Goal: Task Accomplishment & Management: Manage account settings

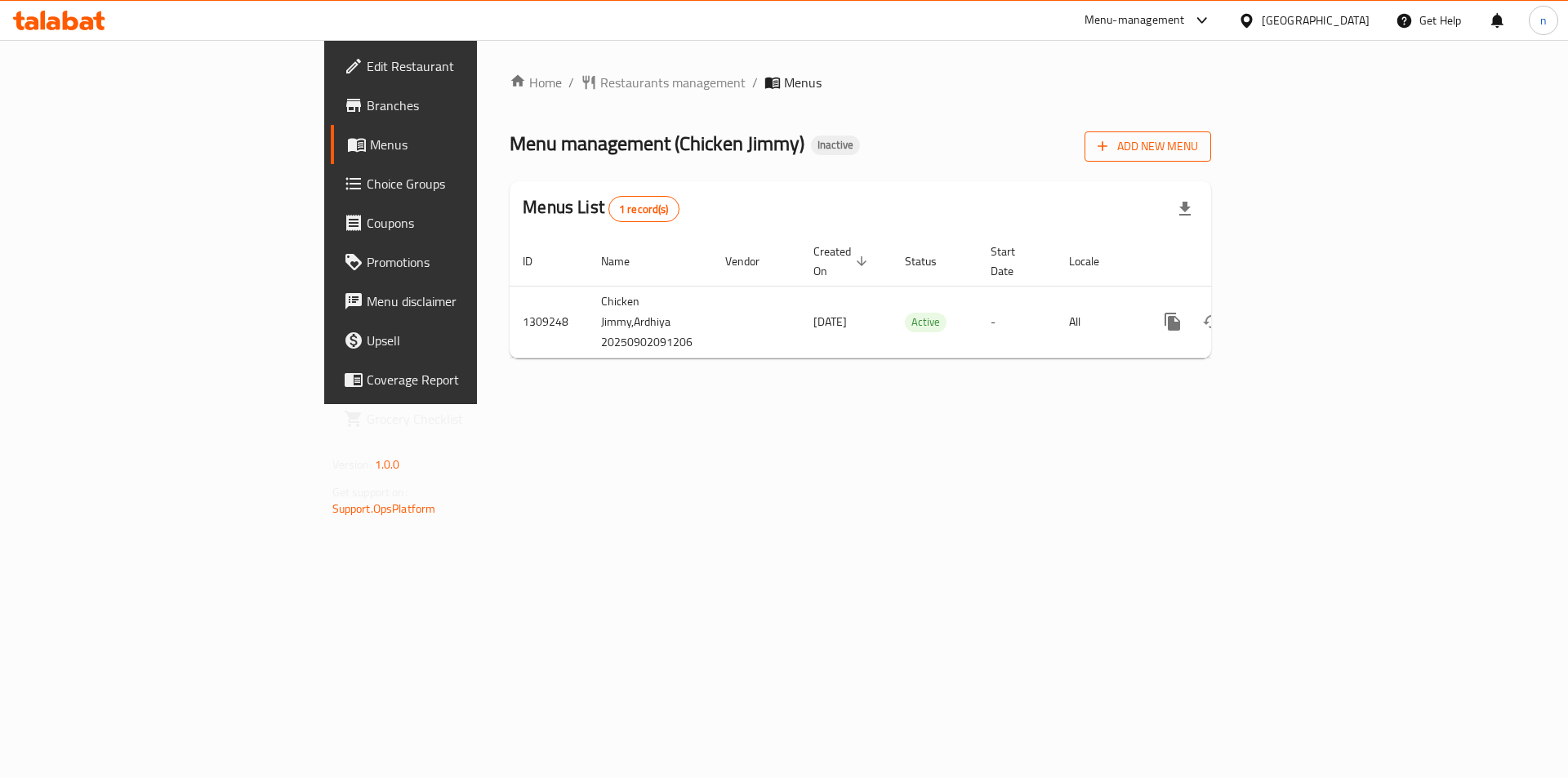
click at [1198, 144] on span "Add New Menu" at bounding box center [1148, 146] width 100 height 20
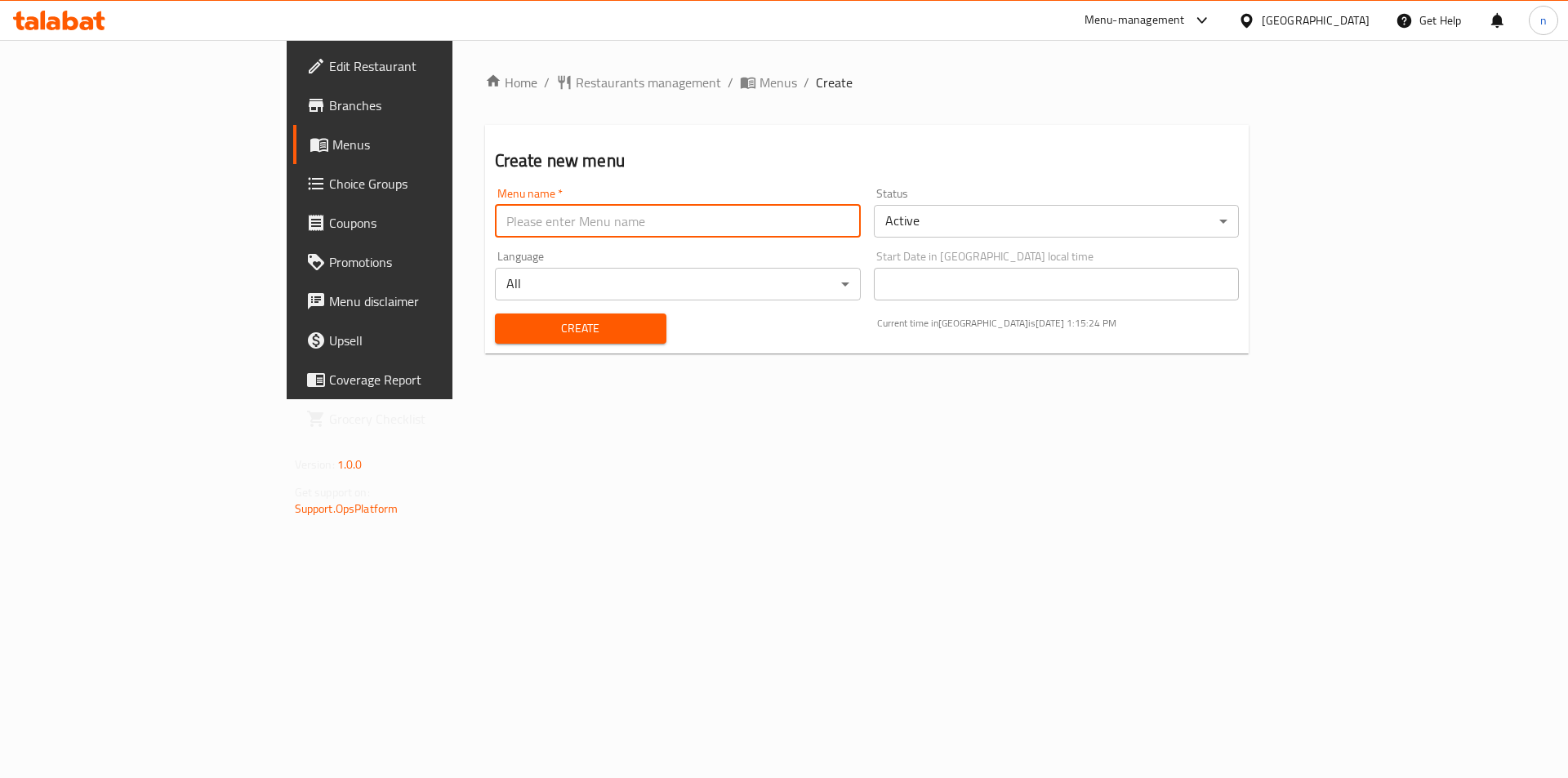
click at [586, 226] on input "text" at bounding box center [678, 221] width 366 height 33
click at [495, 225] on input "nourhan 1/9" at bounding box center [678, 221] width 366 height 33
type input "nourhan 2/9"
click at [508, 338] on span "Create" at bounding box center [580, 328] width 145 height 20
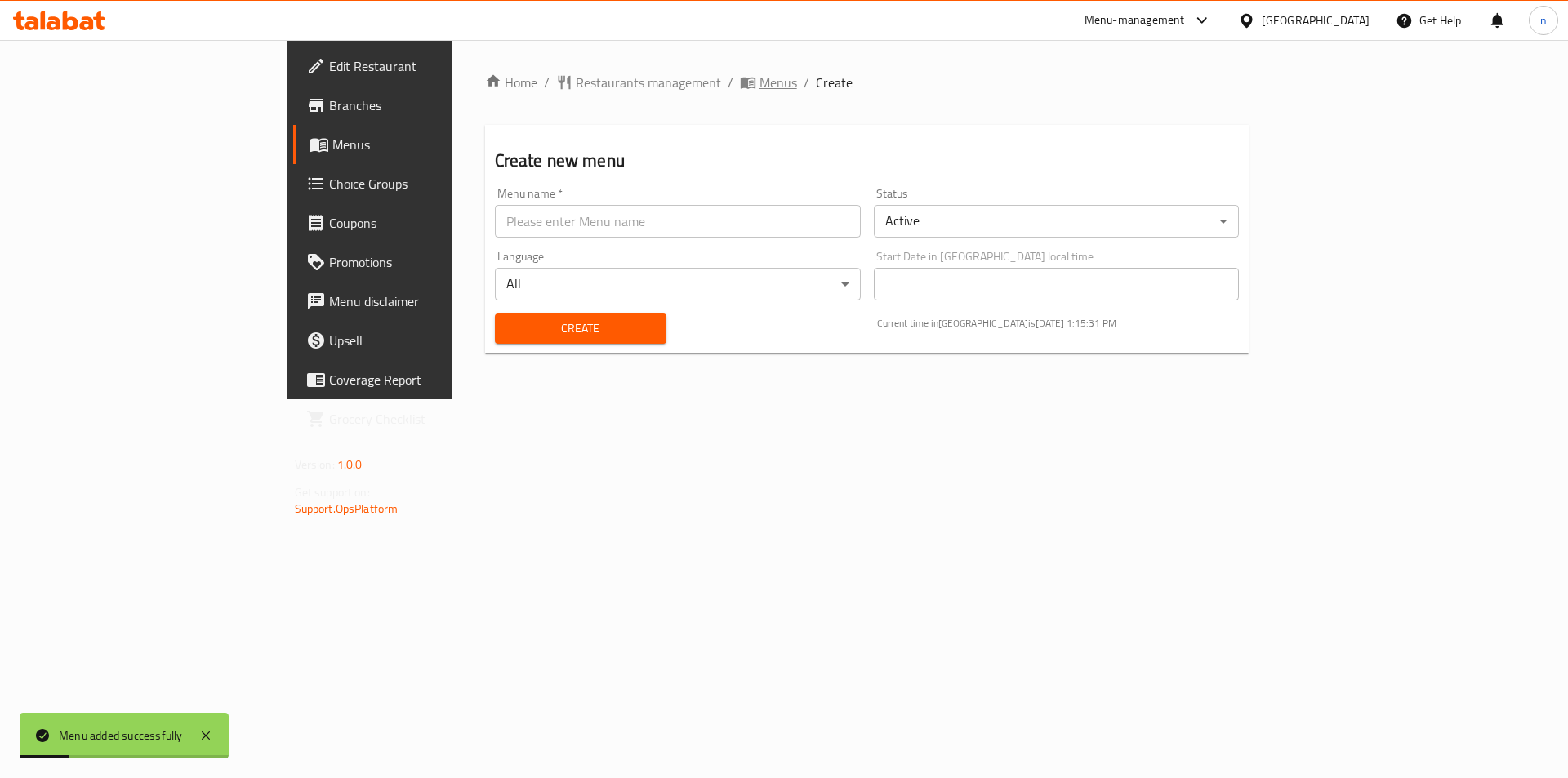
click at [760, 82] on span "Menus" at bounding box center [778, 82] width 38 height 19
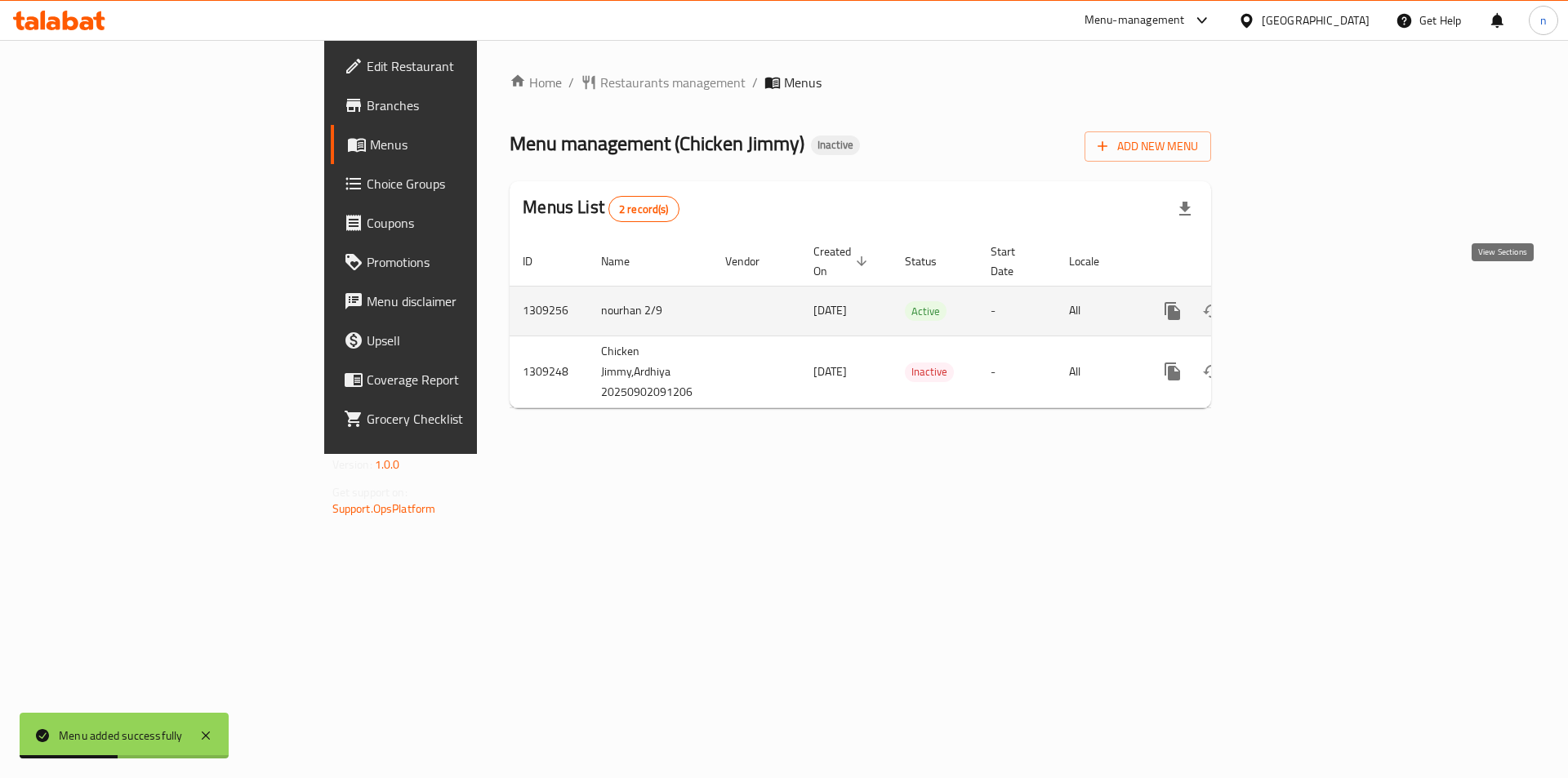
click at [1300, 301] on icon "enhanced table" at bounding box center [1290, 311] width 19 height 19
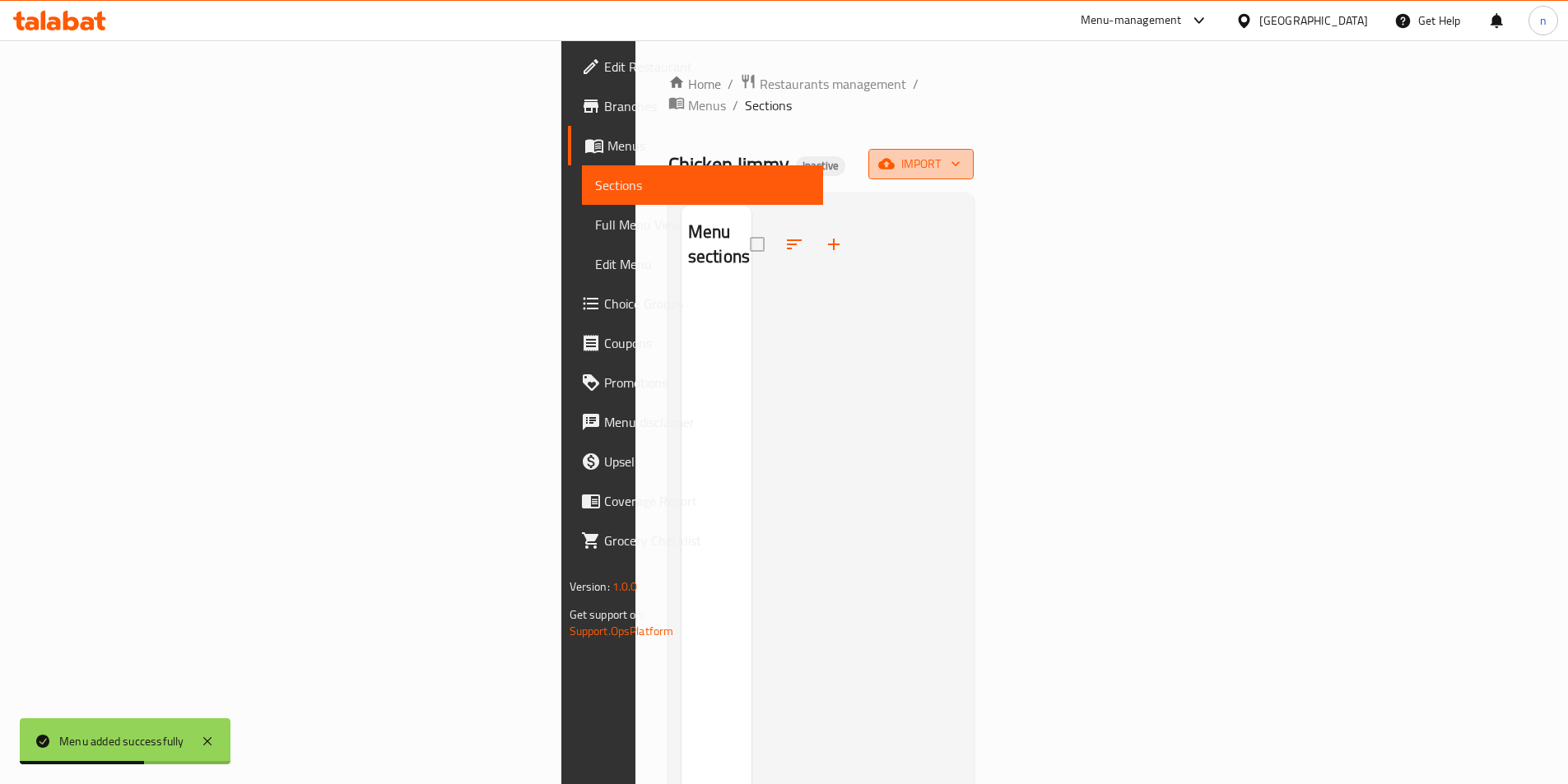
click at [960, 154] on span "import" at bounding box center [921, 163] width 79 height 20
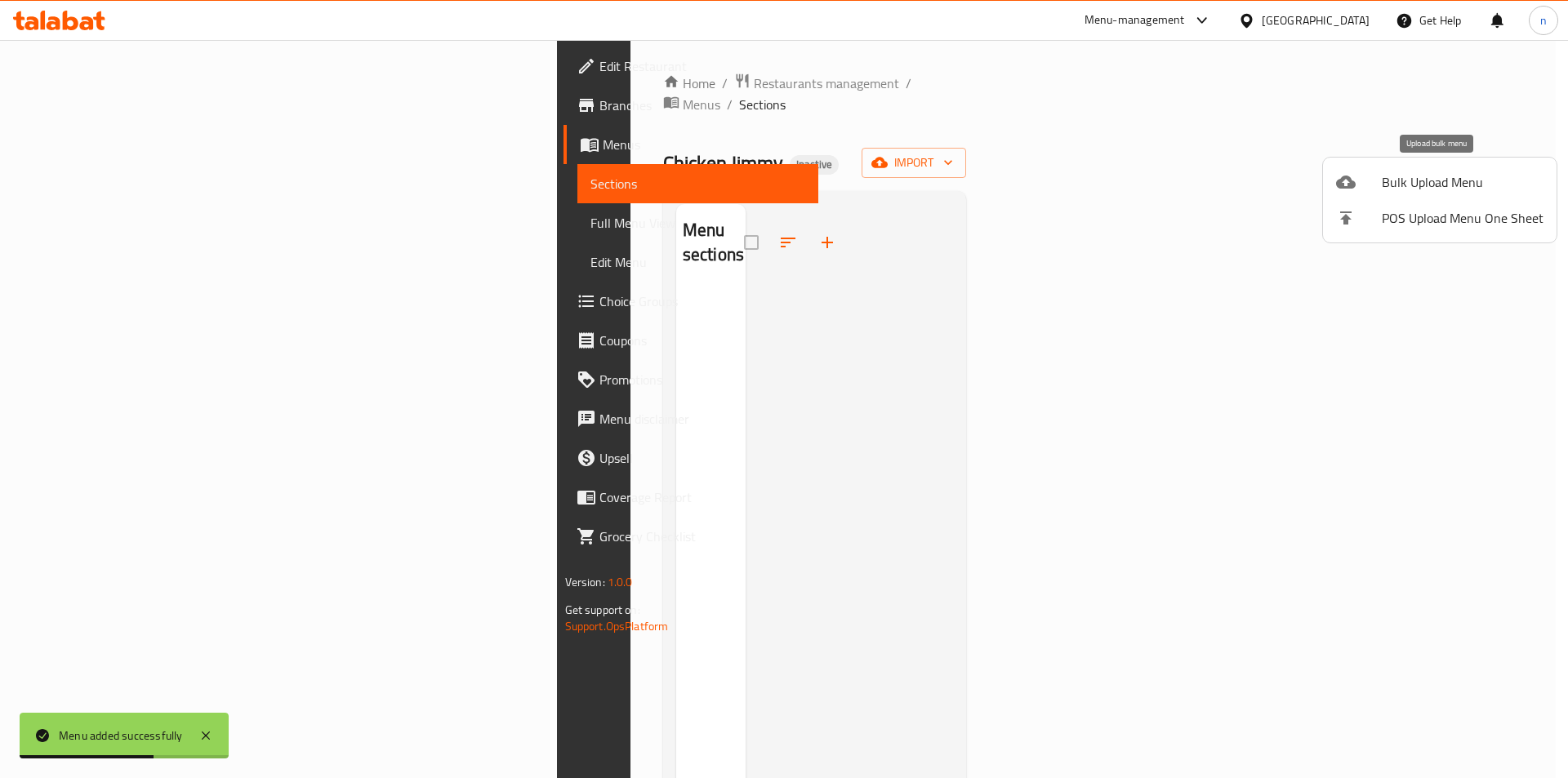
click at [1428, 179] on span "Bulk Upload Menu" at bounding box center [1462, 182] width 161 height 19
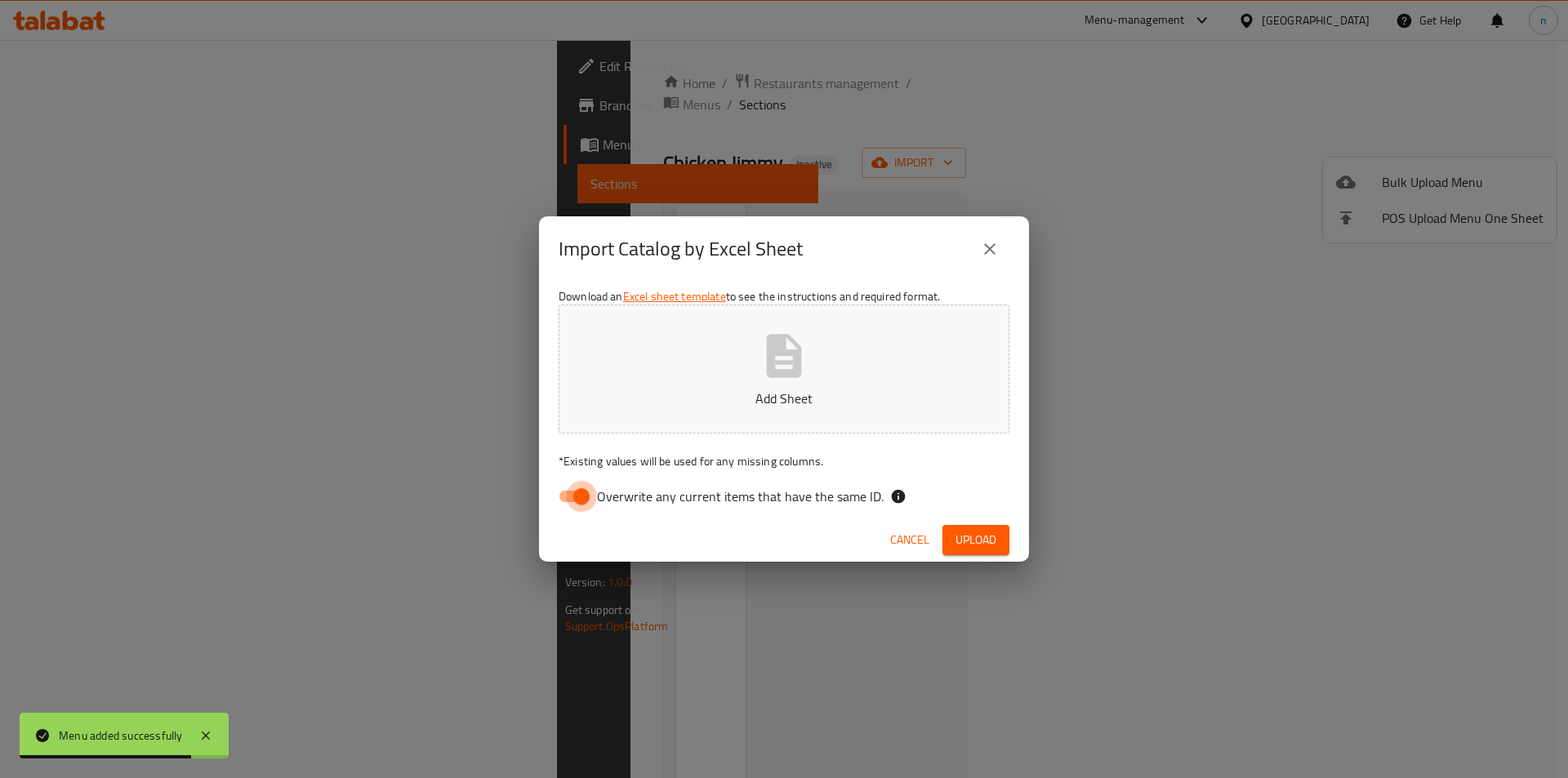
click at [577, 492] on input "Overwrite any current items that have the same ID." at bounding box center [582, 496] width 93 height 31
checkbox input "false"
click at [642, 416] on button "Add Sheet" at bounding box center [784, 369] width 451 height 129
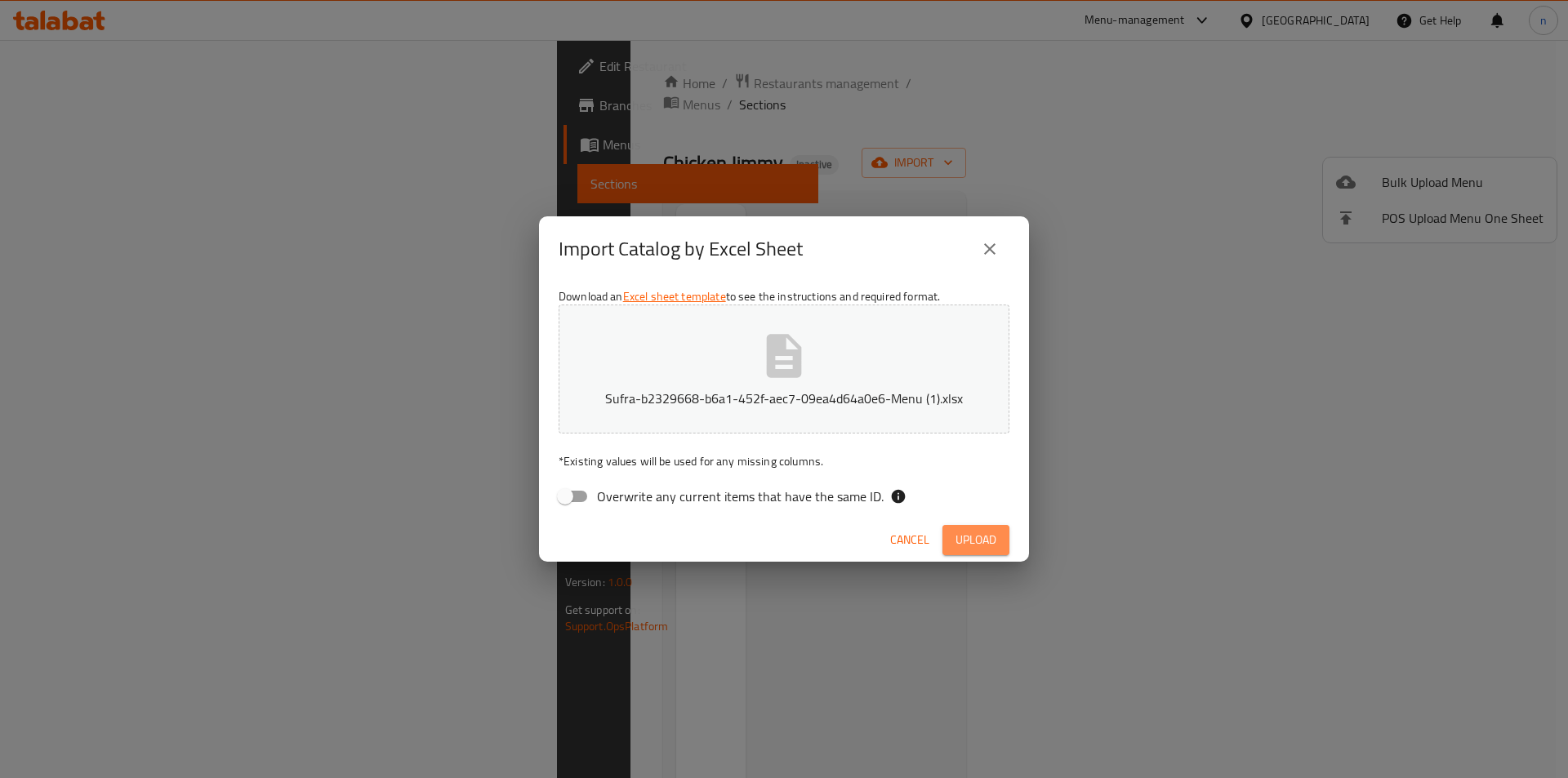
click at [956, 540] on span "Upload" at bounding box center [976, 539] width 41 height 20
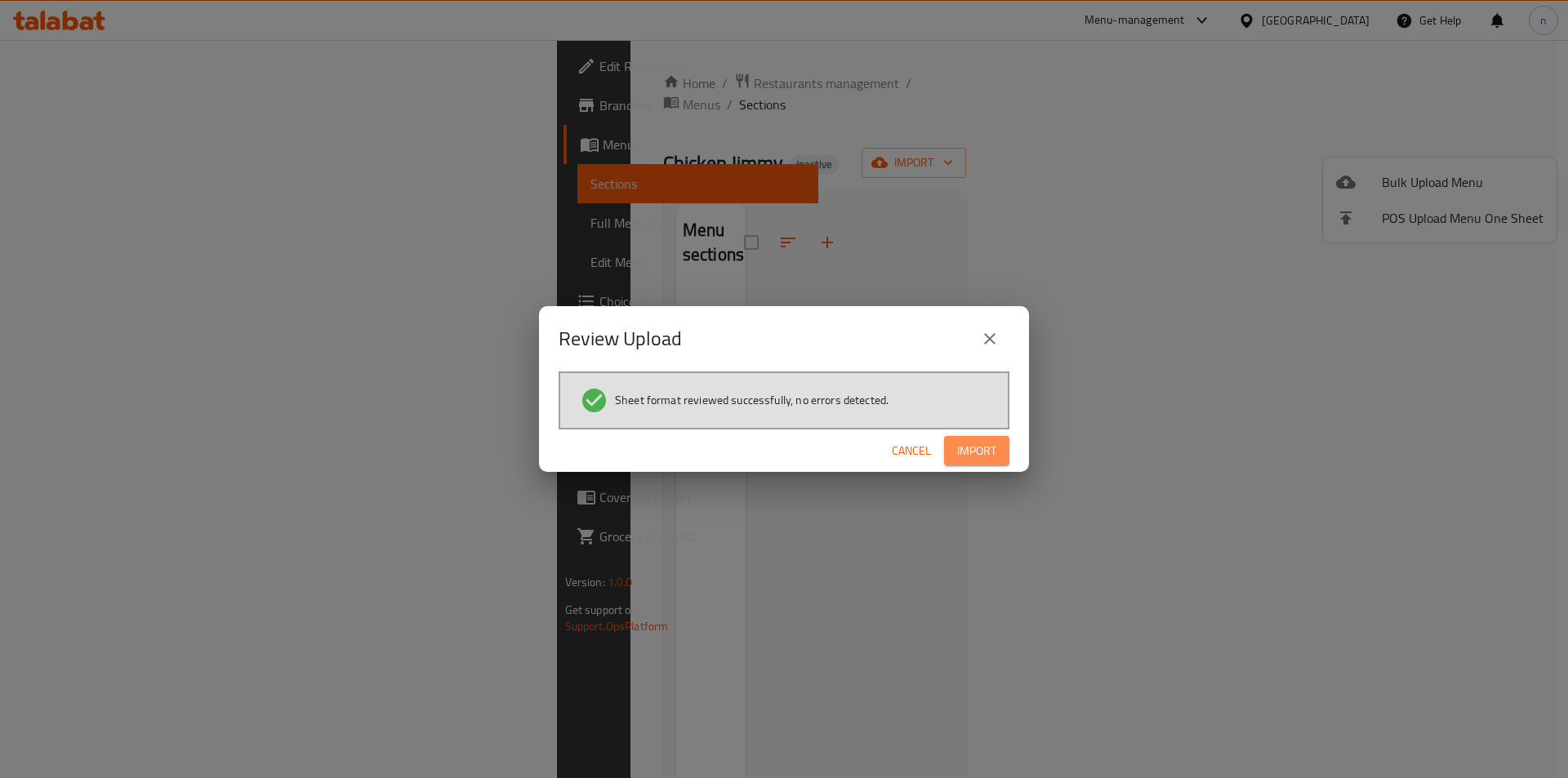
click at [970, 449] on span "Import" at bounding box center [977, 450] width 39 height 20
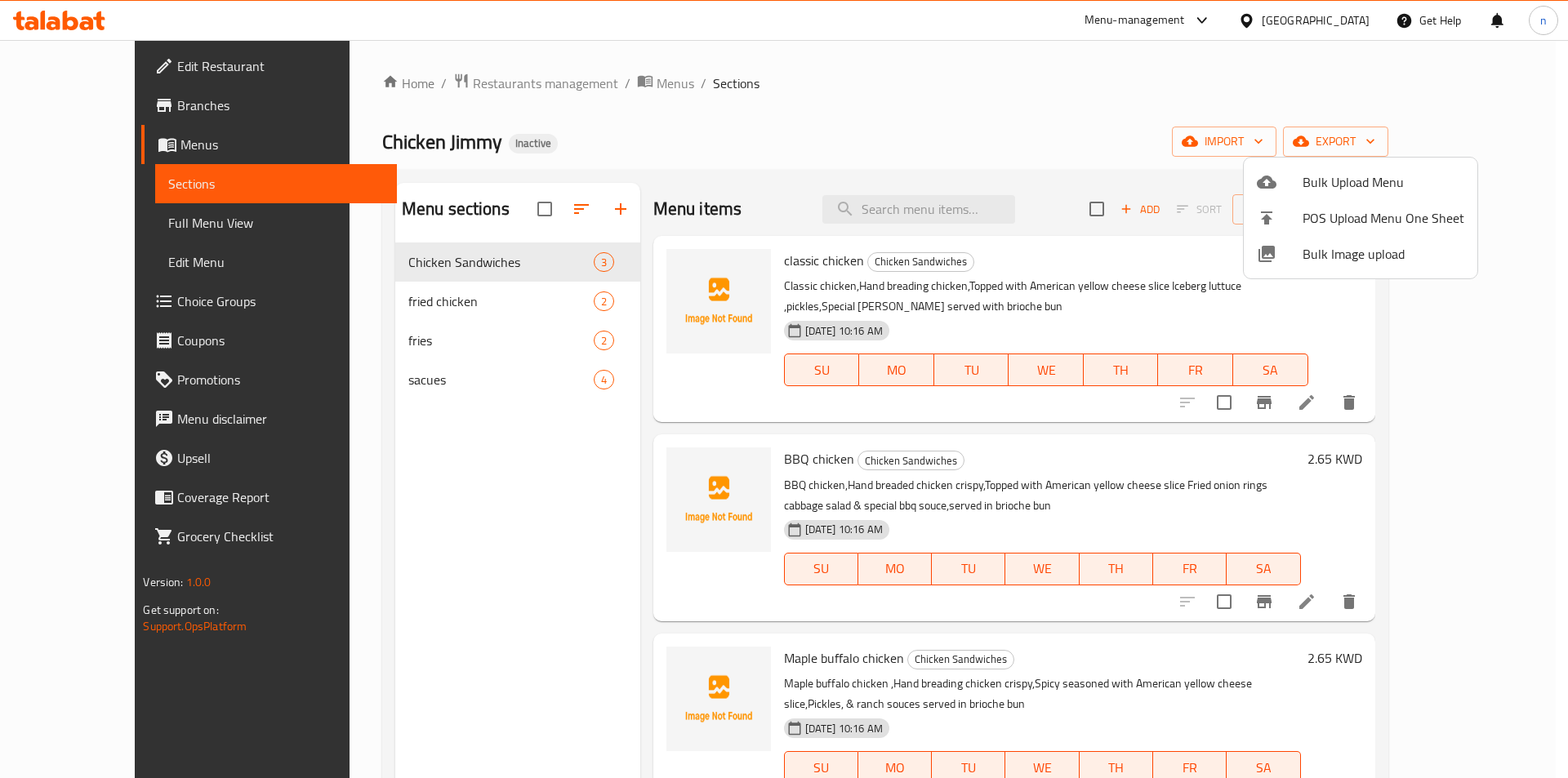
click at [161, 236] on div at bounding box center [784, 389] width 1568 height 778
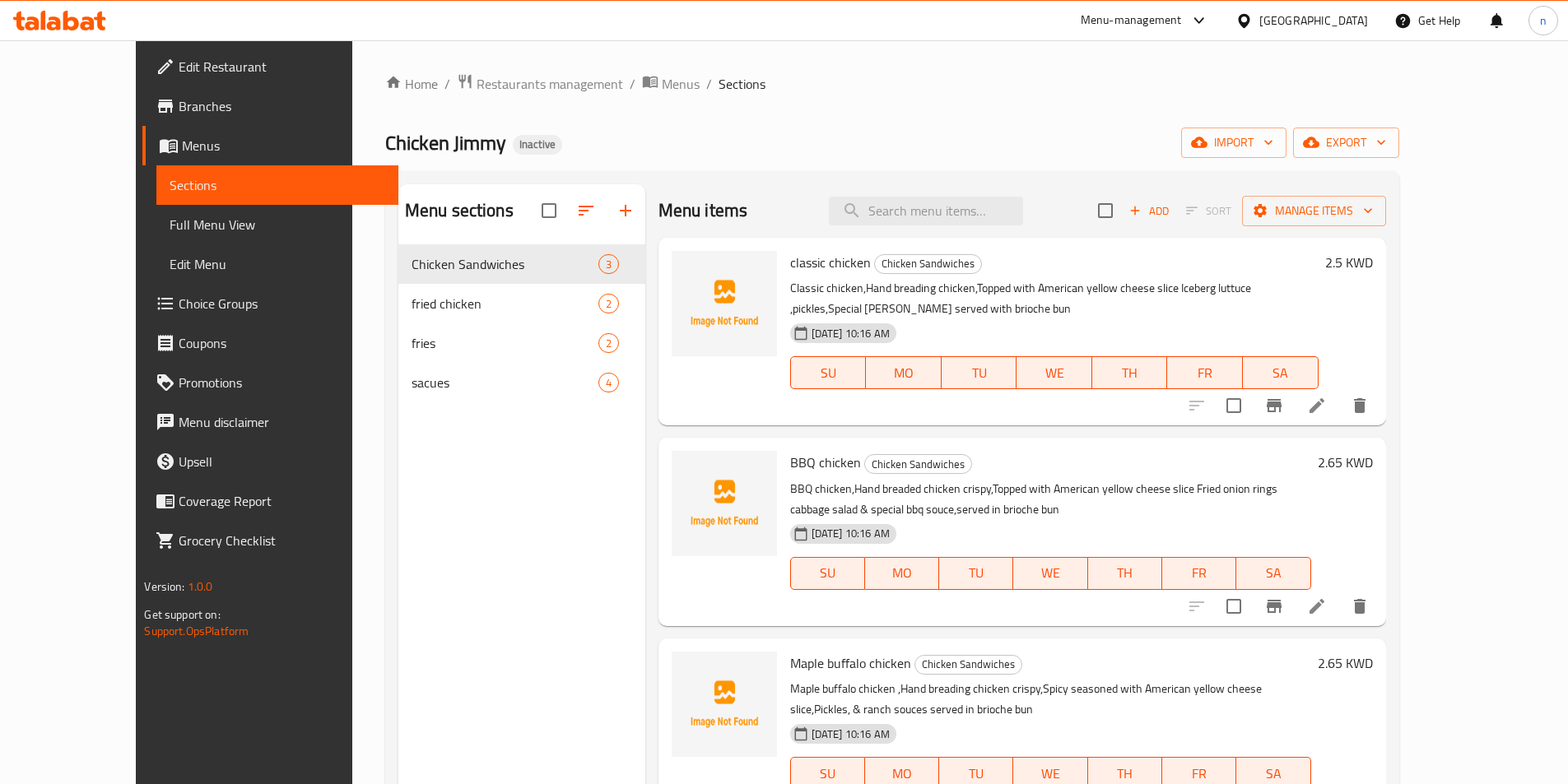
click at [193, 230] on span "Full Menu View" at bounding box center [277, 225] width 215 height 20
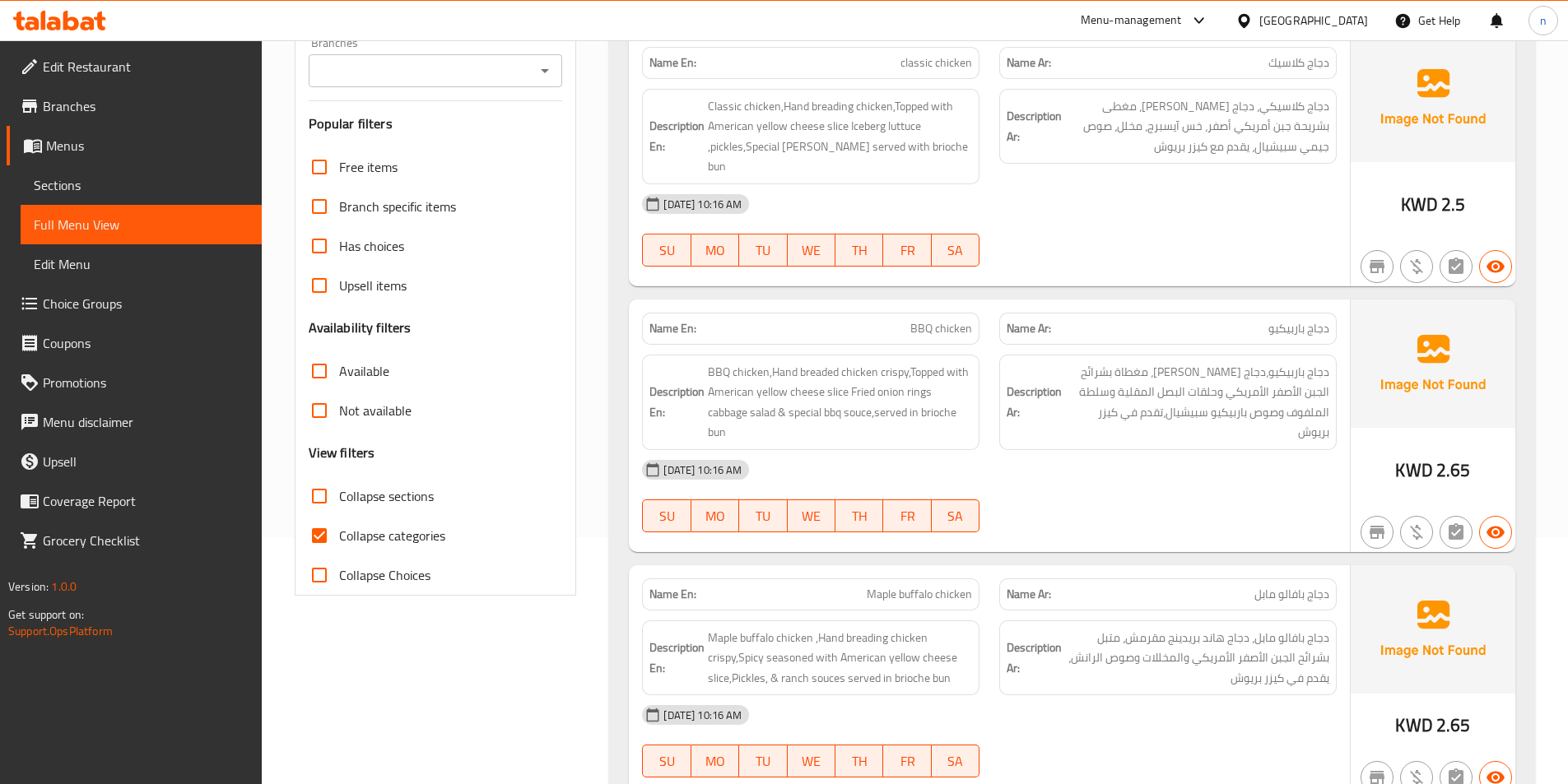
scroll to position [329, 0]
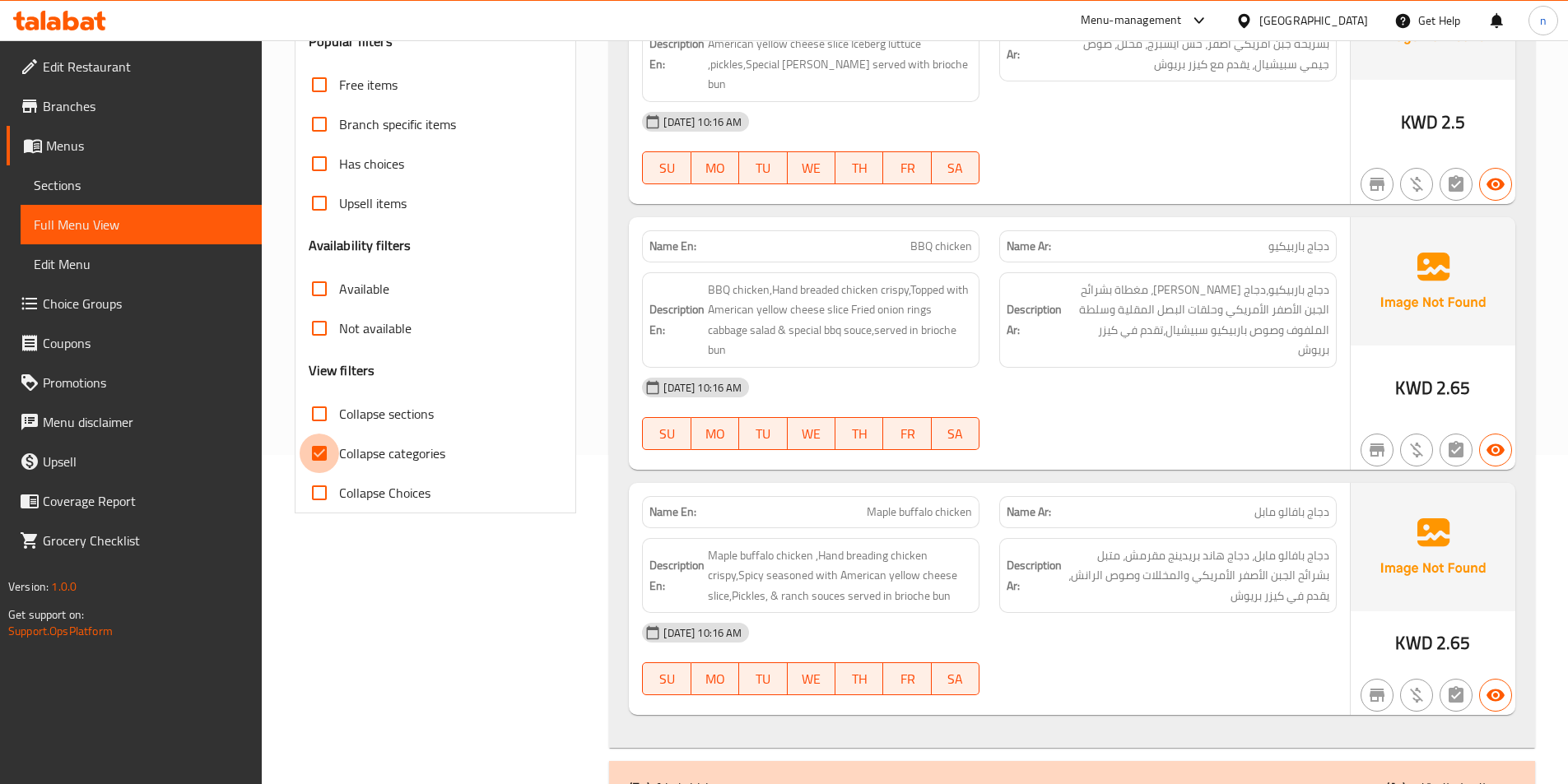
click at [316, 448] on input "Collapse categories" at bounding box center [319, 453] width 39 height 39
checkbox input "false"
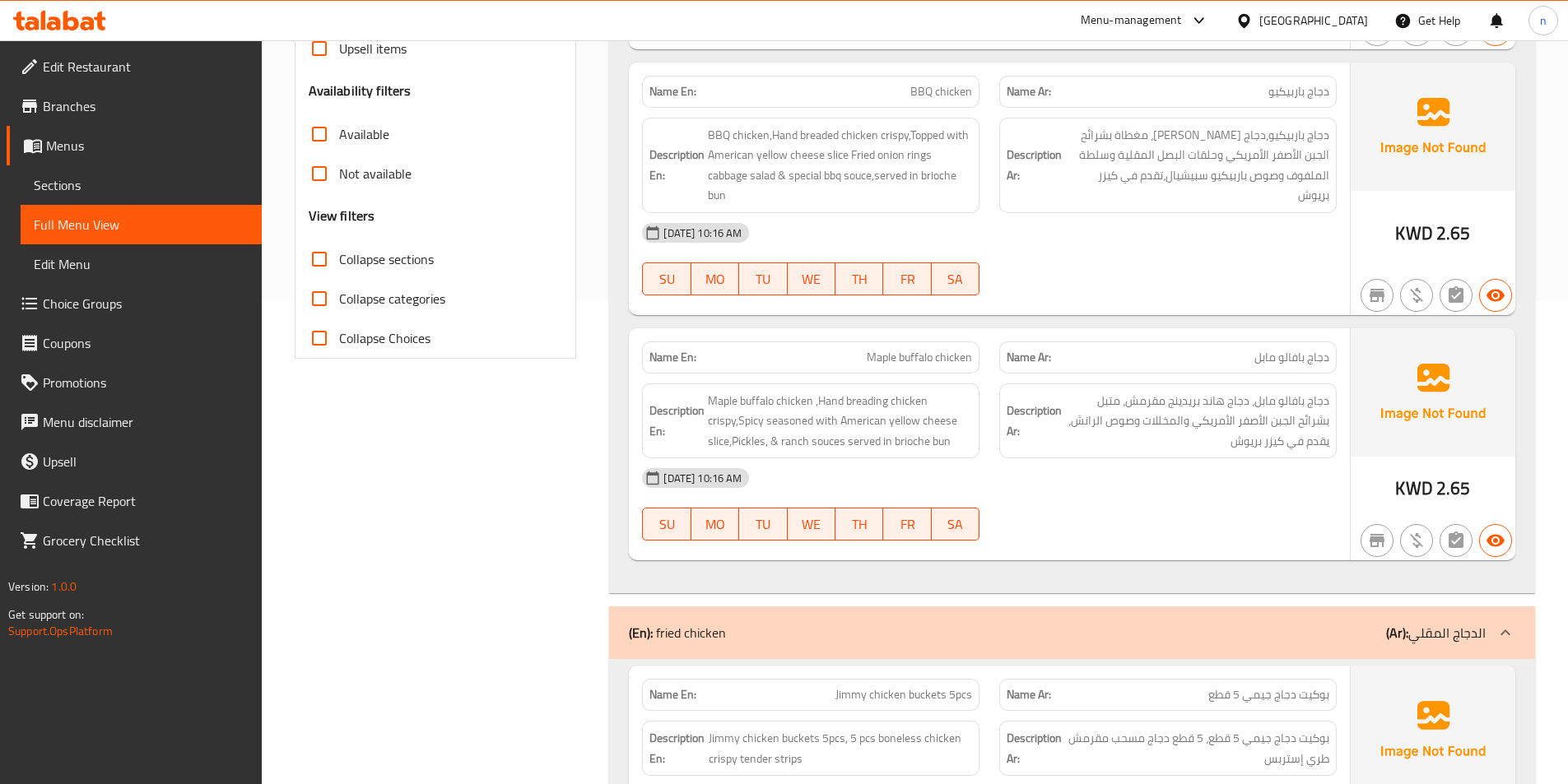
scroll to position [576, 0]
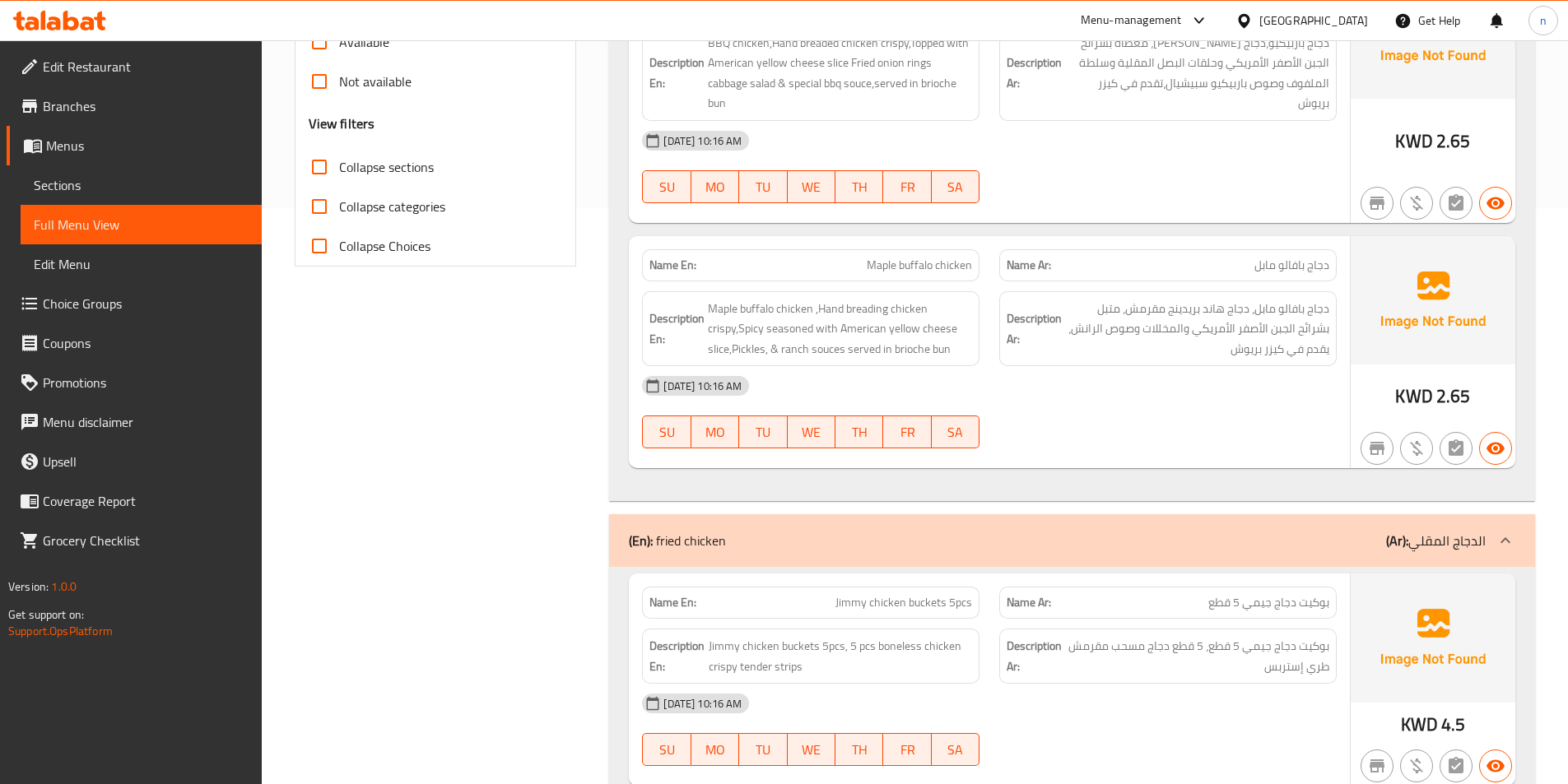
click at [884, 257] on span "Maple buffalo chicken" at bounding box center [919, 265] width 106 height 17
copy span "Maple buffalo chicken"
click at [160, 174] on link "Sections" at bounding box center [141, 185] width 242 height 39
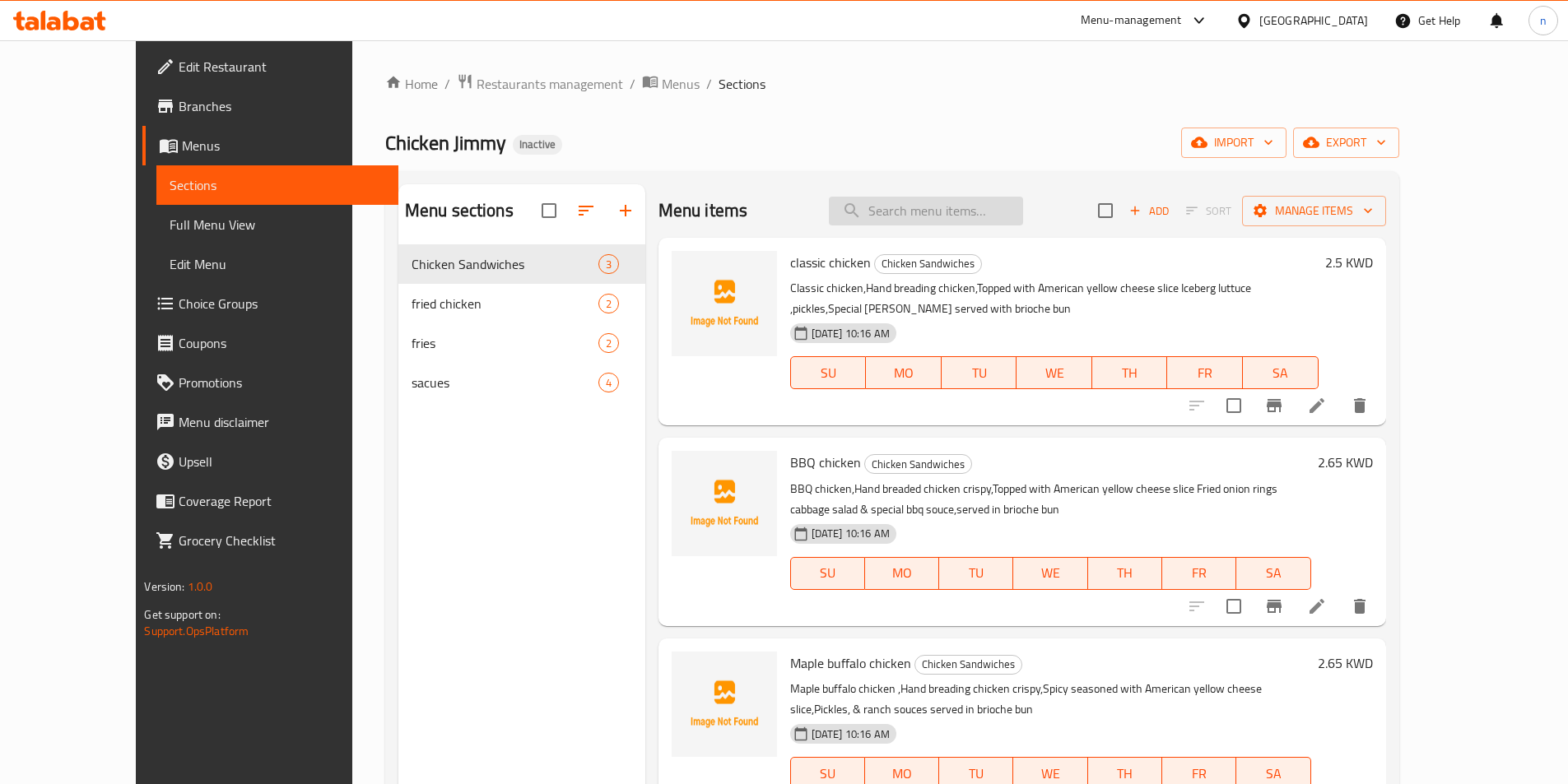
click at [948, 203] on input "search" at bounding box center [926, 210] width 195 height 28
paste input "Maple buffalo chicken"
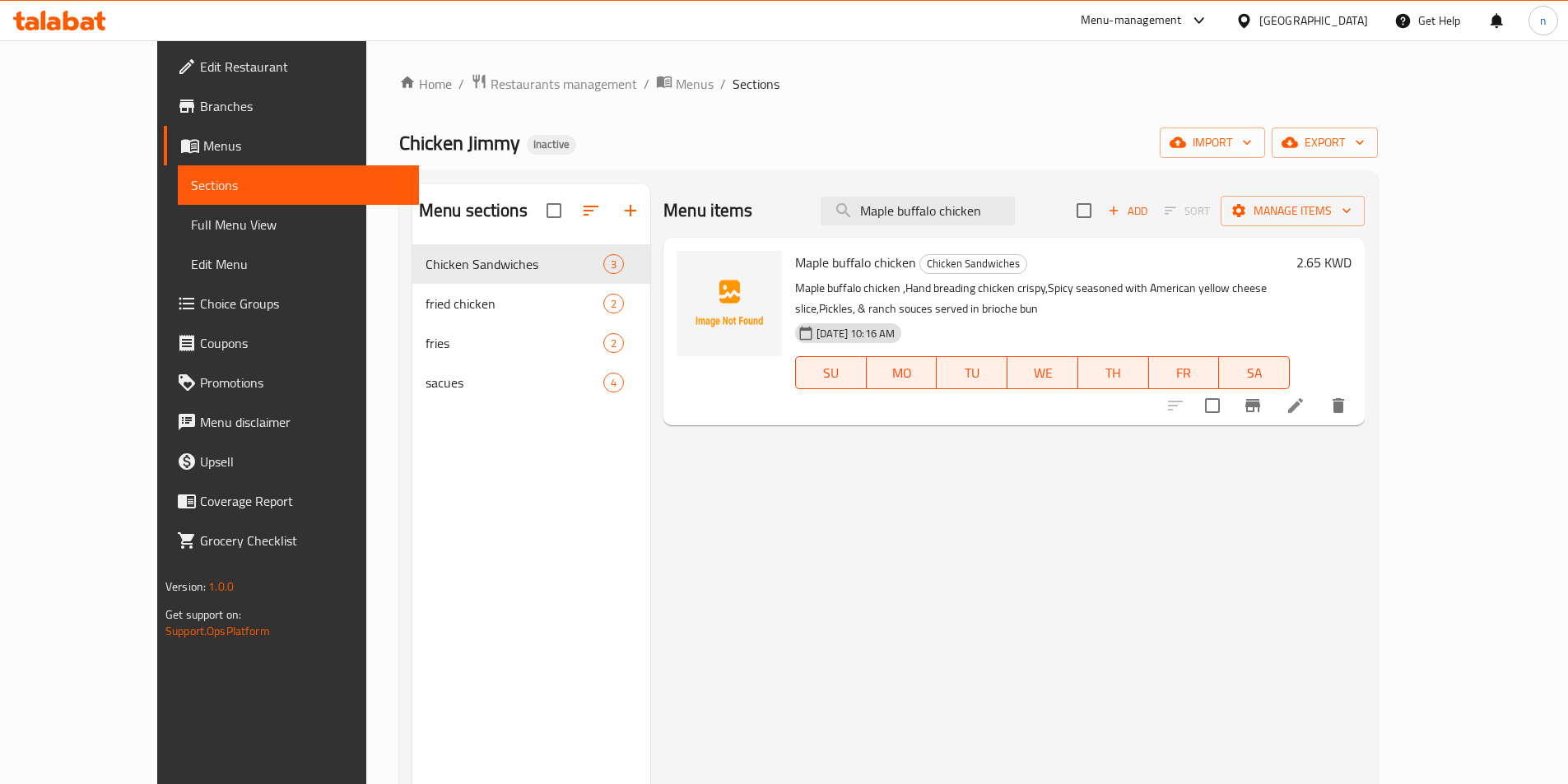
type input "Maple buffalo chicken"
click at [1319, 416] on li at bounding box center [1296, 405] width 46 height 29
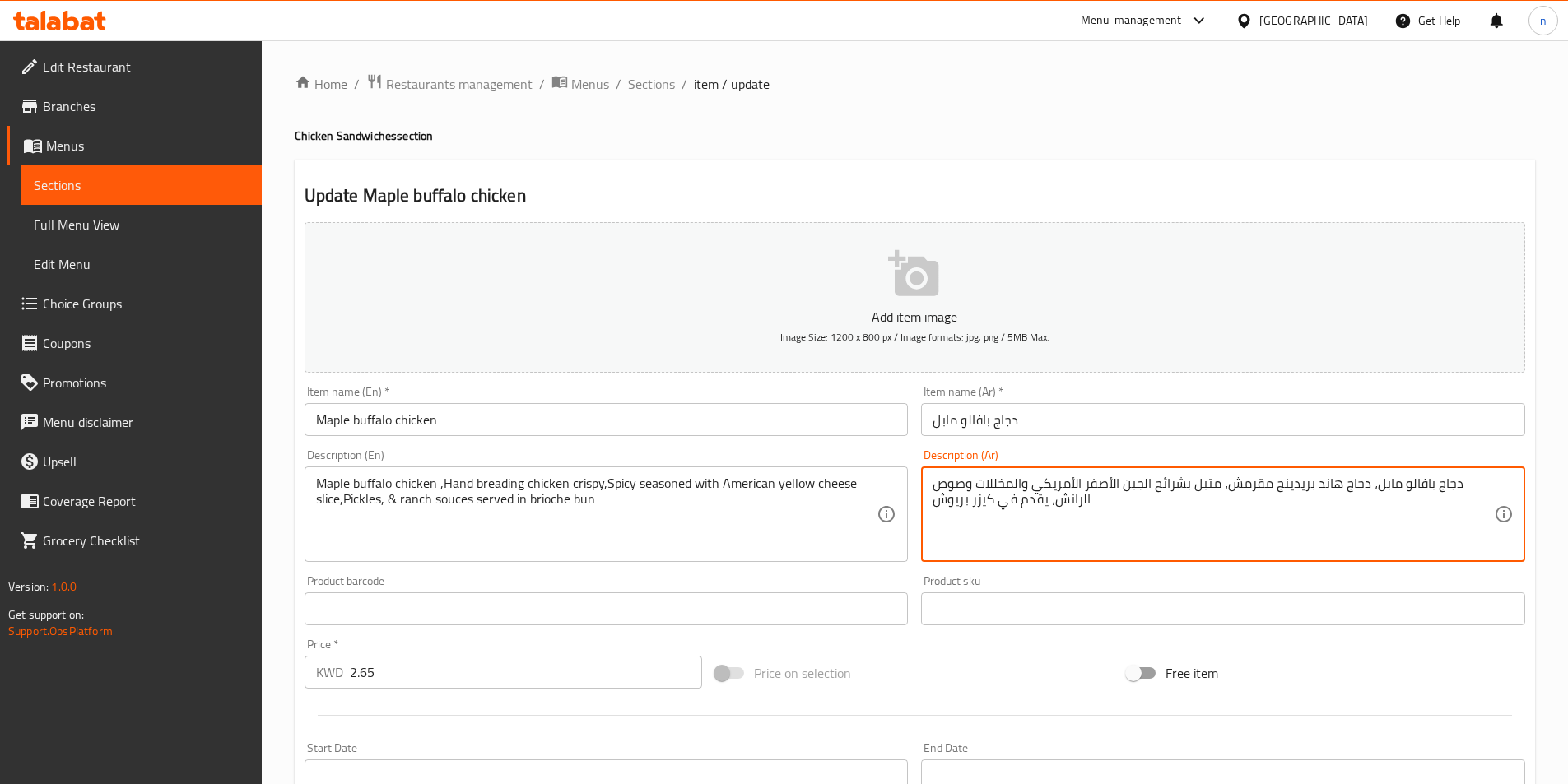
click at [1006, 490] on textarea "دجاج بافالو مابل، دجاج هاند بريدينج مقرمش، متبل بشرائح الجبن الأصفر الأمريكي وا…" at bounding box center [1214, 515] width 561 height 78
click at [1203, 529] on textarea "دجاج بافالو مابل، دجاج هاند بريدينج مقرمش، متبل بشرائح الجبن الأصفر الأمريكي وا…" at bounding box center [1214, 515] width 561 height 78
click at [1230, 487] on textarea "دجاج بافالو مابل، دجاج هاند بريدينج مقرمش، متبل بشرائح الجبن الأصفر الأمريكي وا…" at bounding box center [1214, 515] width 561 height 78
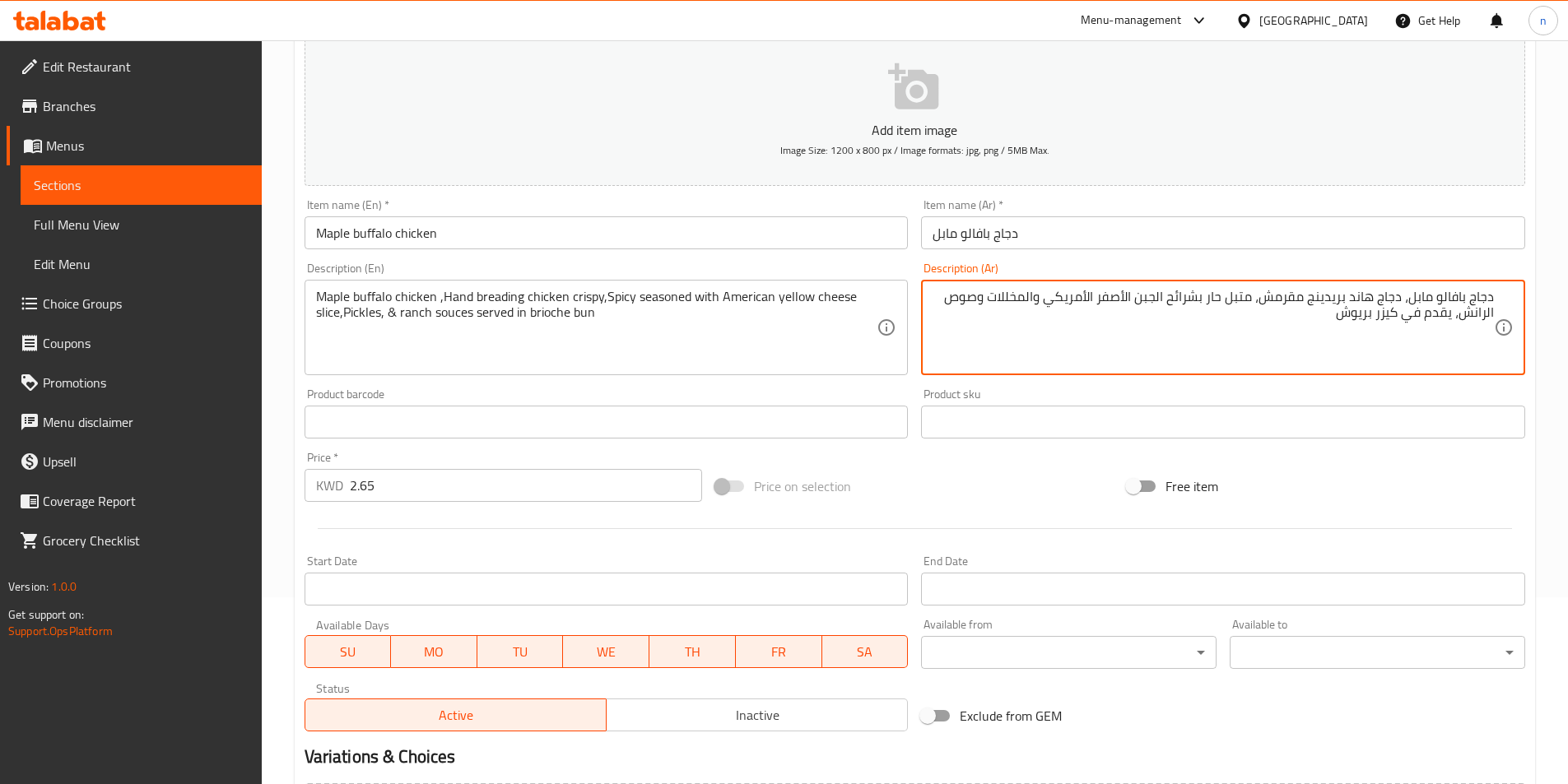
scroll to position [378, 0]
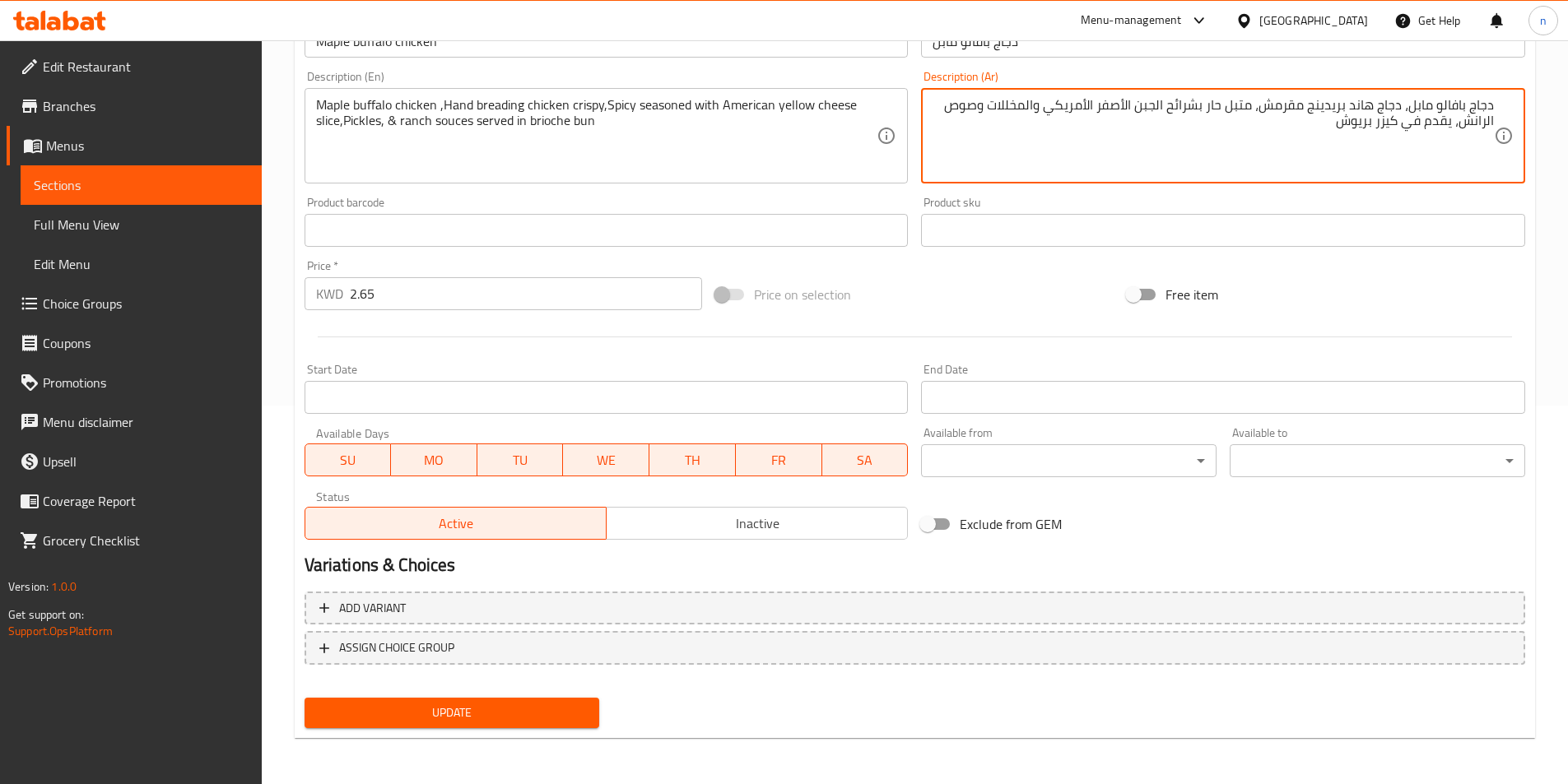
type textarea "دجاج بافالو مابل، دجاج هاند بريدينج مقرمش، متبل حار بشرائح الجبن الأصفر الأمريك…"
click at [442, 725] on button "Update" at bounding box center [452, 713] width 296 height 30
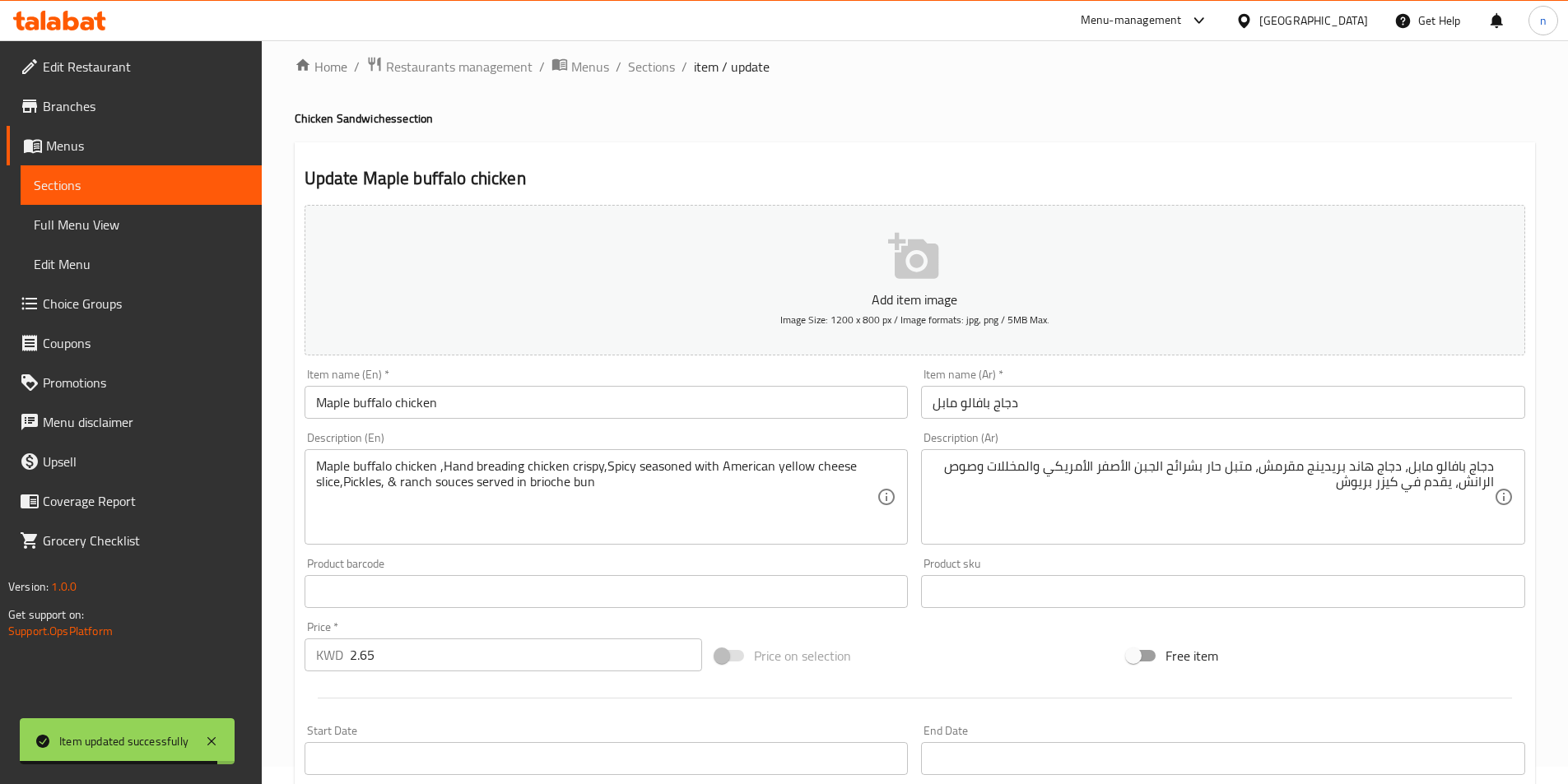
scroll to position [0, 0]
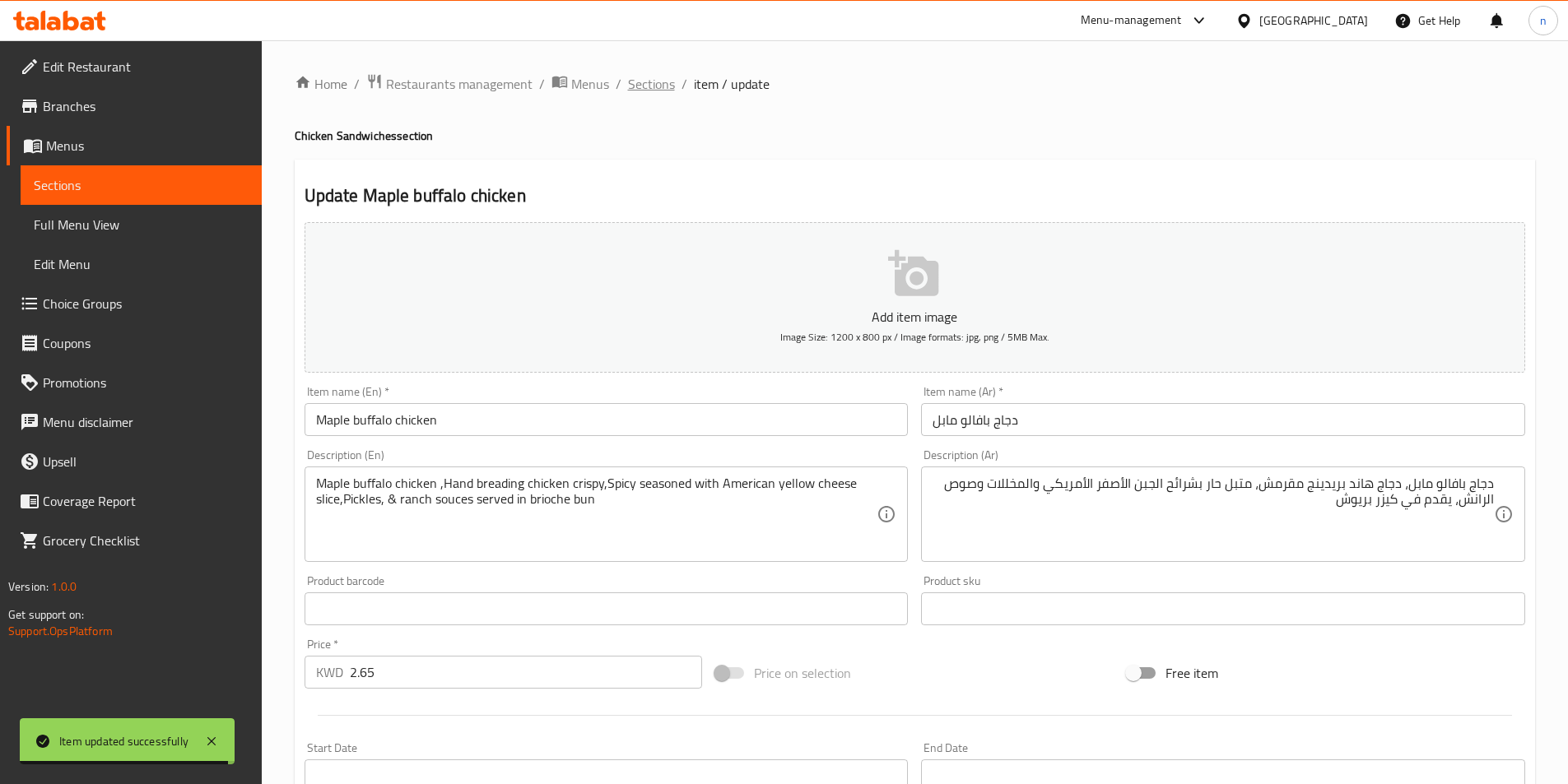
click at [649, 90] on span "Sections" at bounding box center [651, 83] width 47 height 20
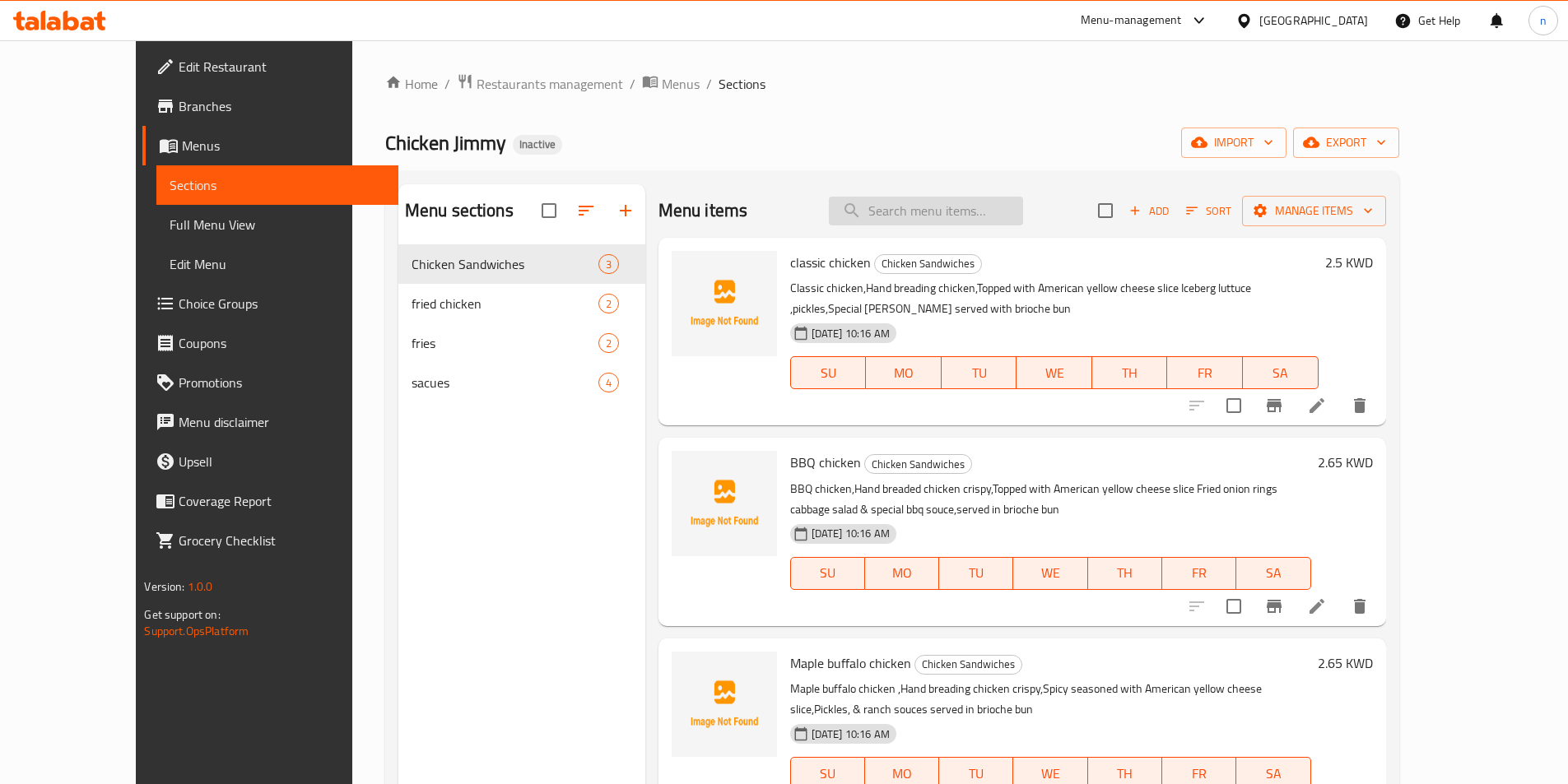
click at [945, 210] on input "search" at bounding box center [926, 210] width 195 height 28
paste input "Original french fries"
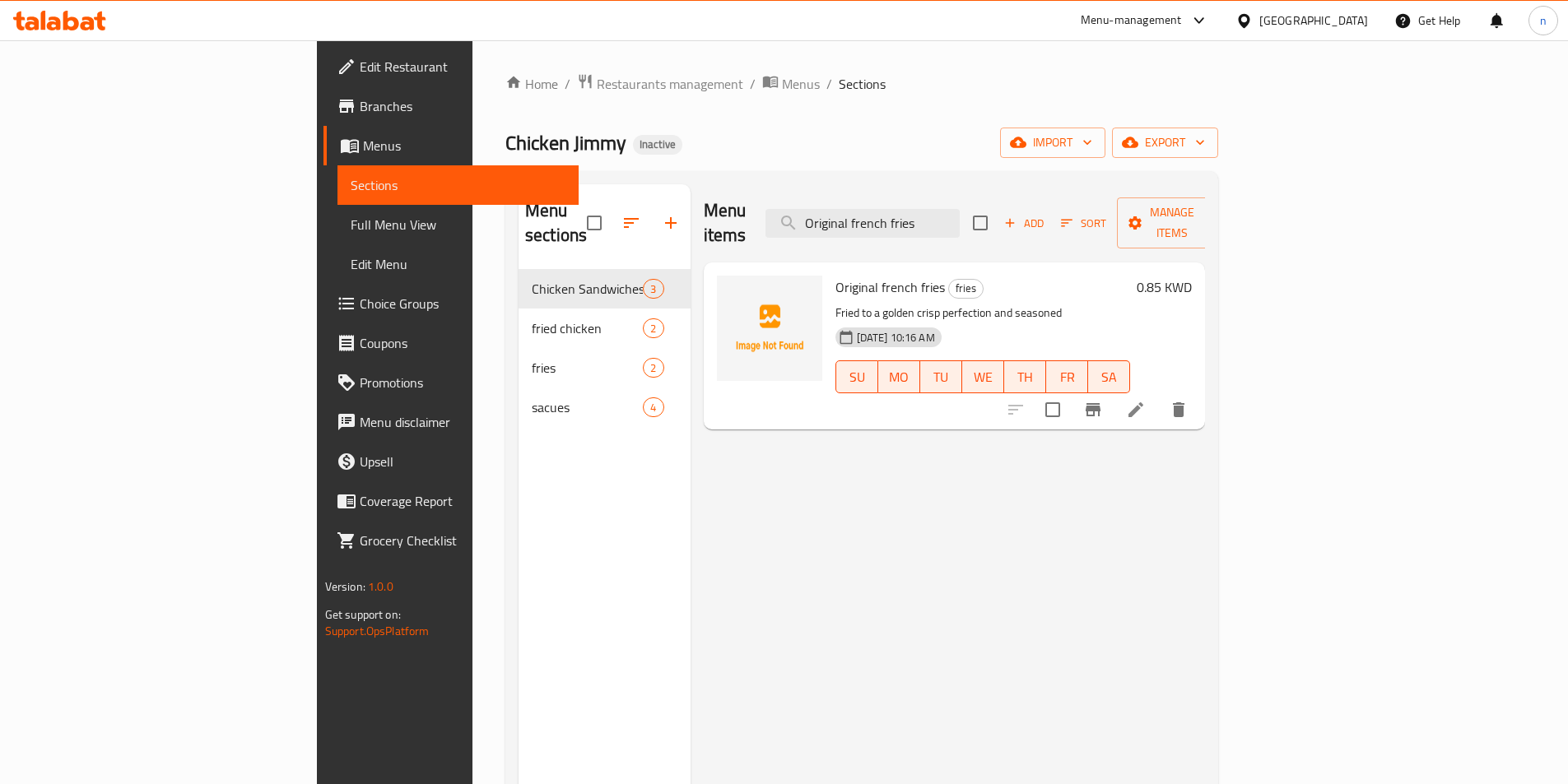
type input "Original french fries"
click at [1159, 395] on li at bounding box center [1136, 409] width 46 height 29
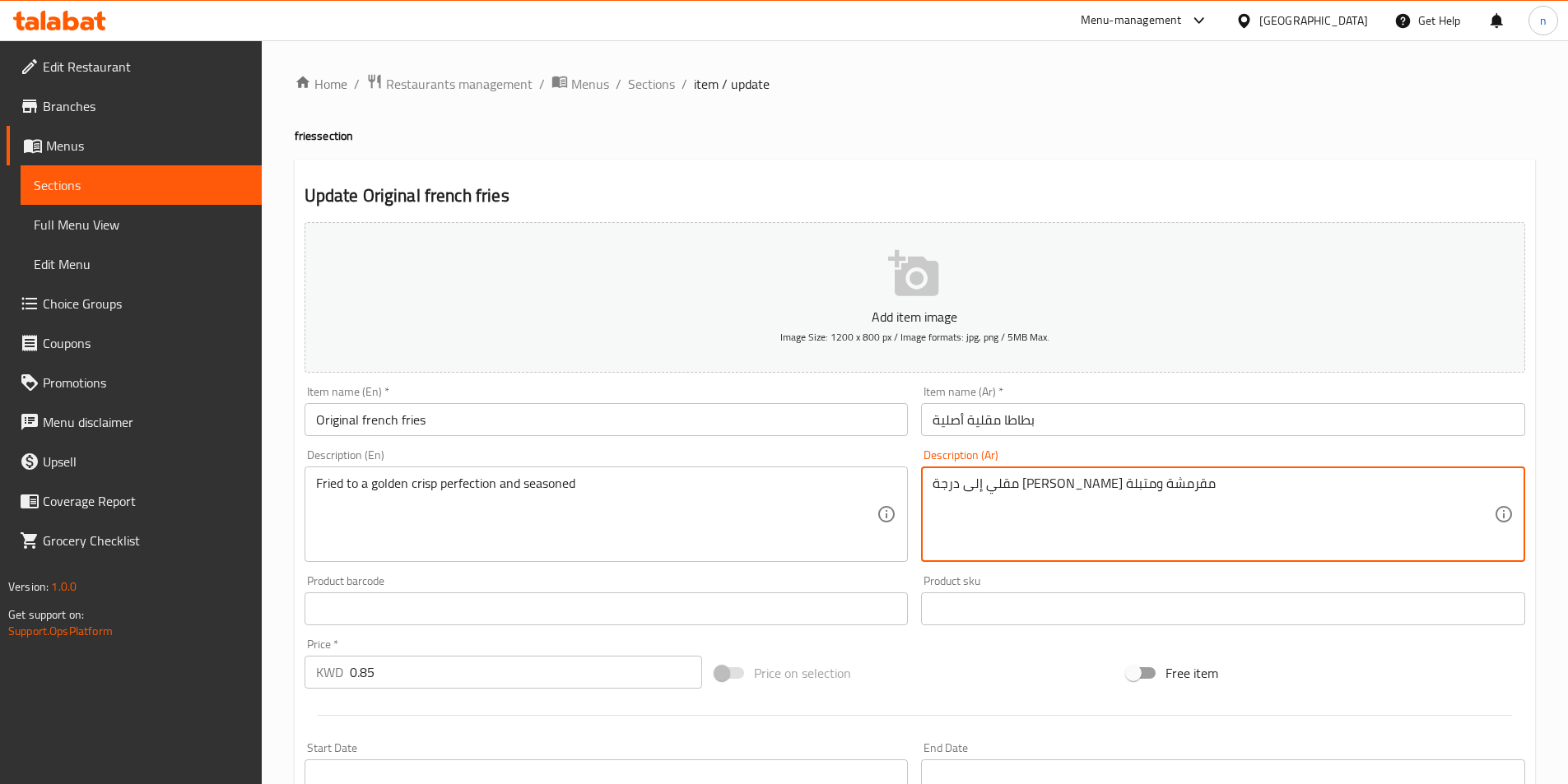
click at [1017, 486] on textarea "مقلي إلى درجة [PERSON_NAME] مقرمشة ومتبلة" at bounding box center [1214, 515] width 561 height 78
click at [1219, 482] on textarea "مقلي إلى درجة [PERSON_NAME] مقرمشة ومتبلة" at bounding box center [1214, 515] width 561 height 78
click at [1309, 484] on textarea "مقلي إلى درجة [PERSON_NAME] مقرمشة ومتبلة" at bounding box center [1214, 515] width 561 height 78
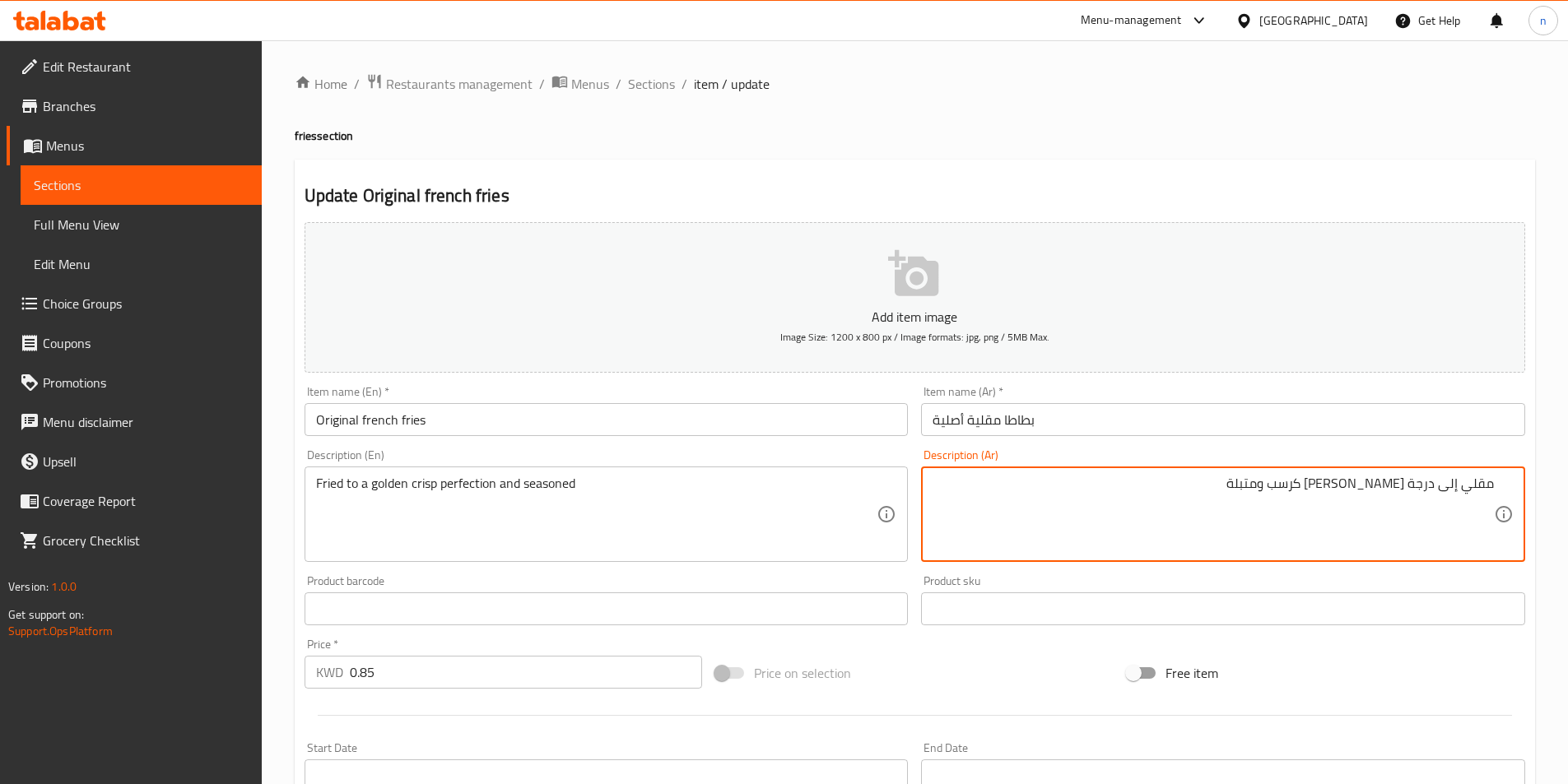
click at [1319, 480] on textarea "مقلي إلى درجة [PERSON_NAME] كرسب ومتبلة" at bounding box center [1214, 515] width 561 height 78
type textarea "مقلي إلى درجة [PERSON_NAME] كرسب ومتبلة"
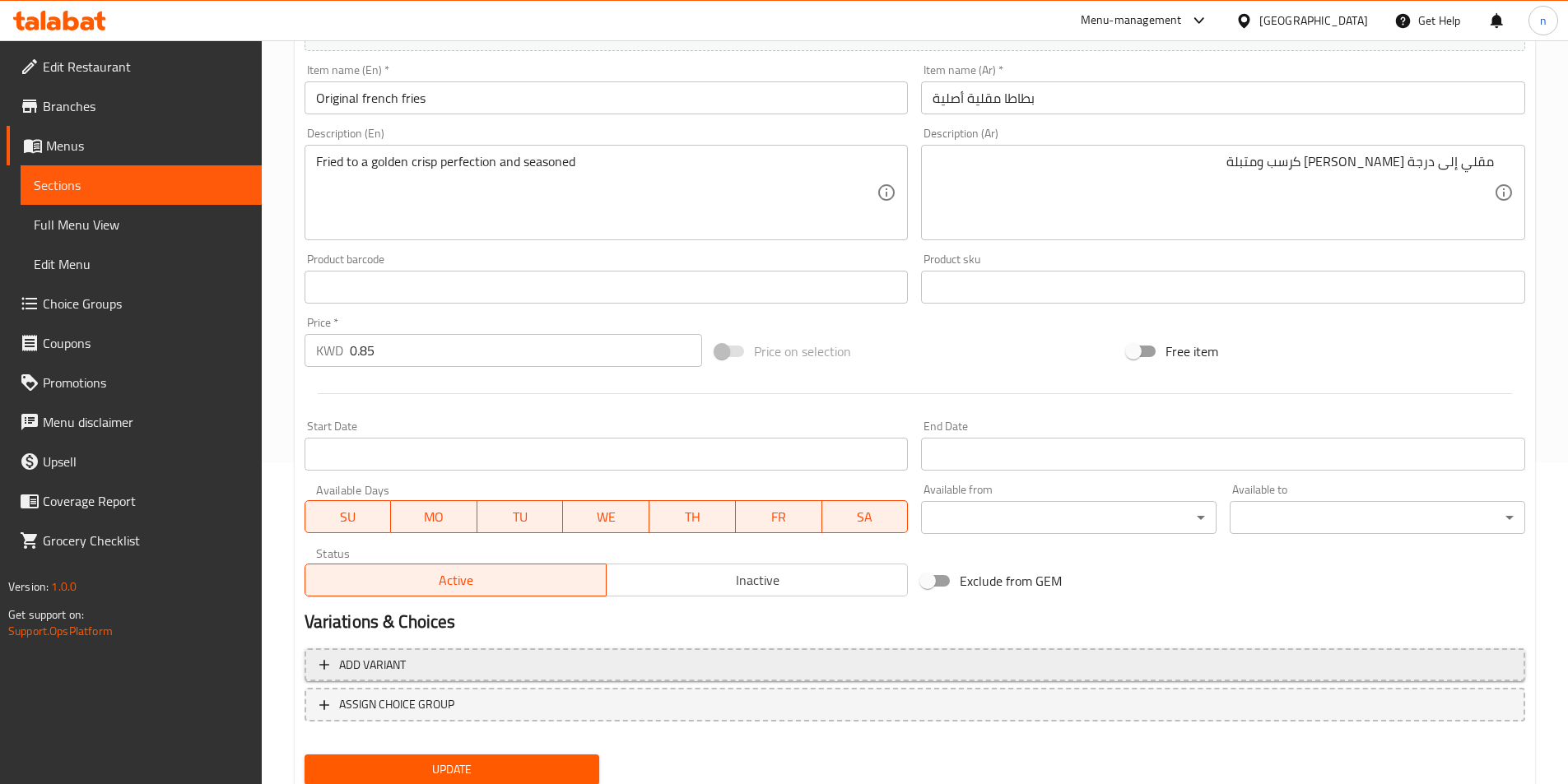
scroll to position [329, 0]
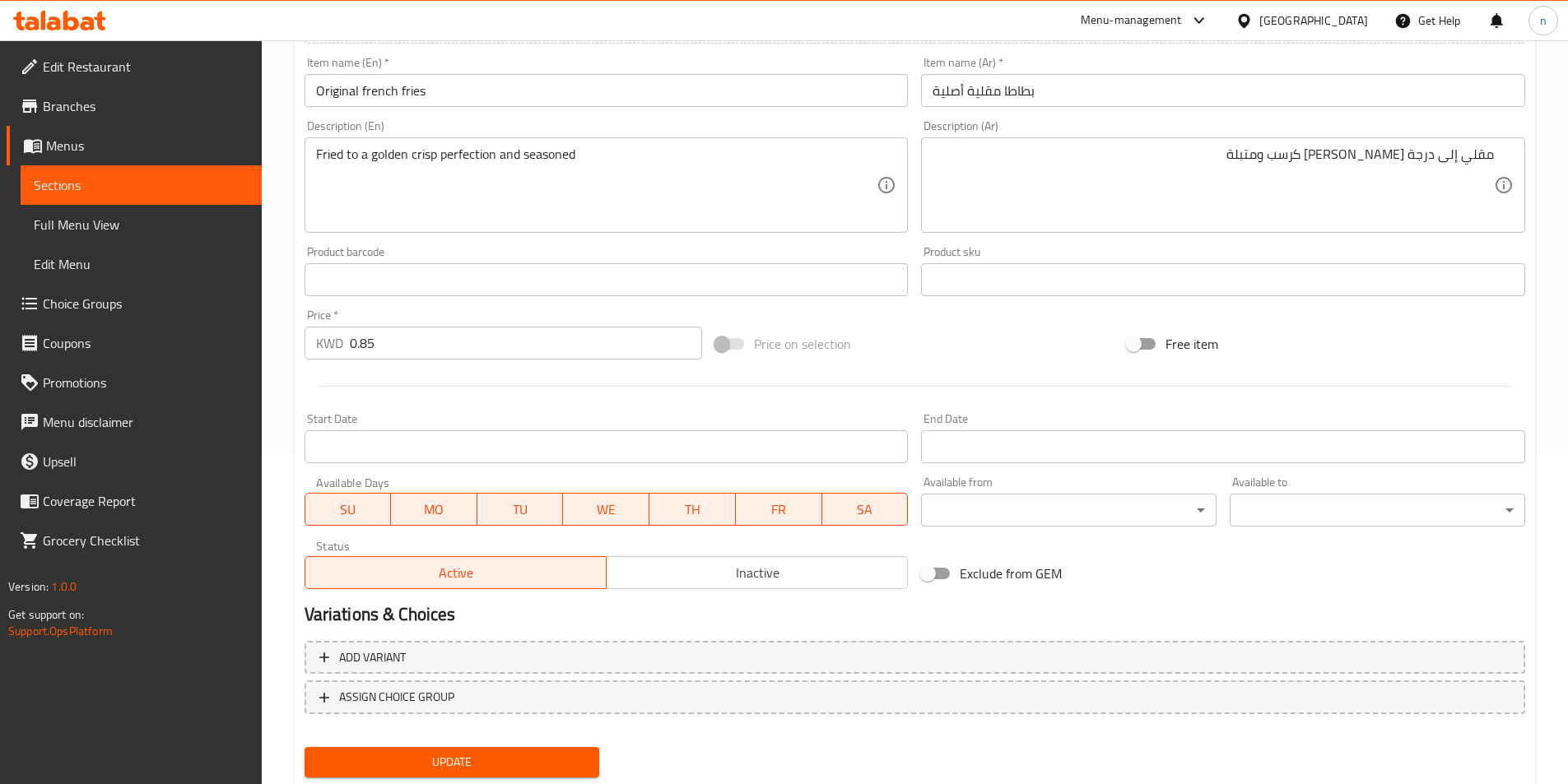
click at [458, 756] on span "Update" at bounding box center [452, 762] width 269 height 20
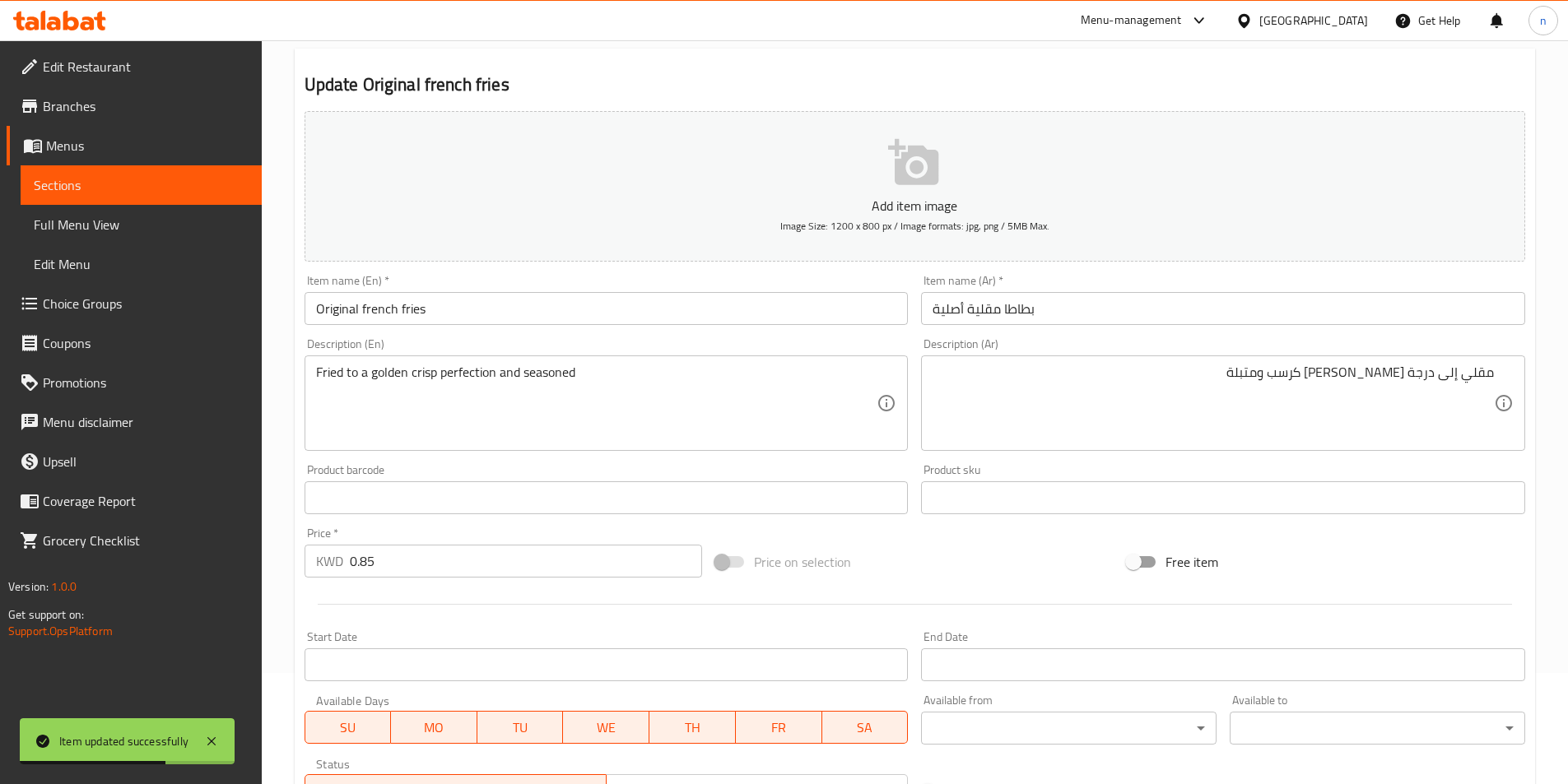
scroll to position [0, 0]
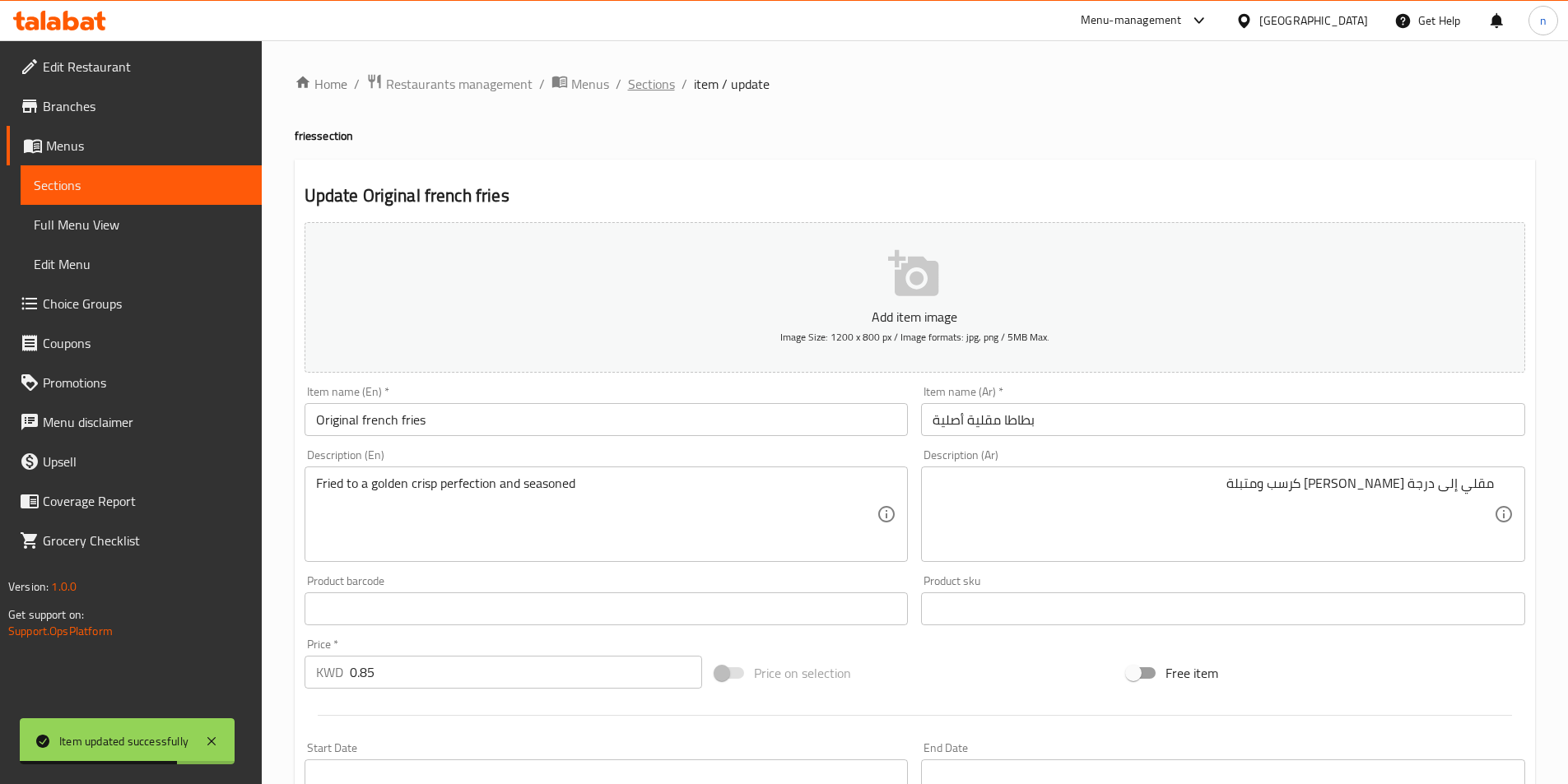
click at [657, 79] on span "Sections" at bounding box center [651, 83] width 47 height 20
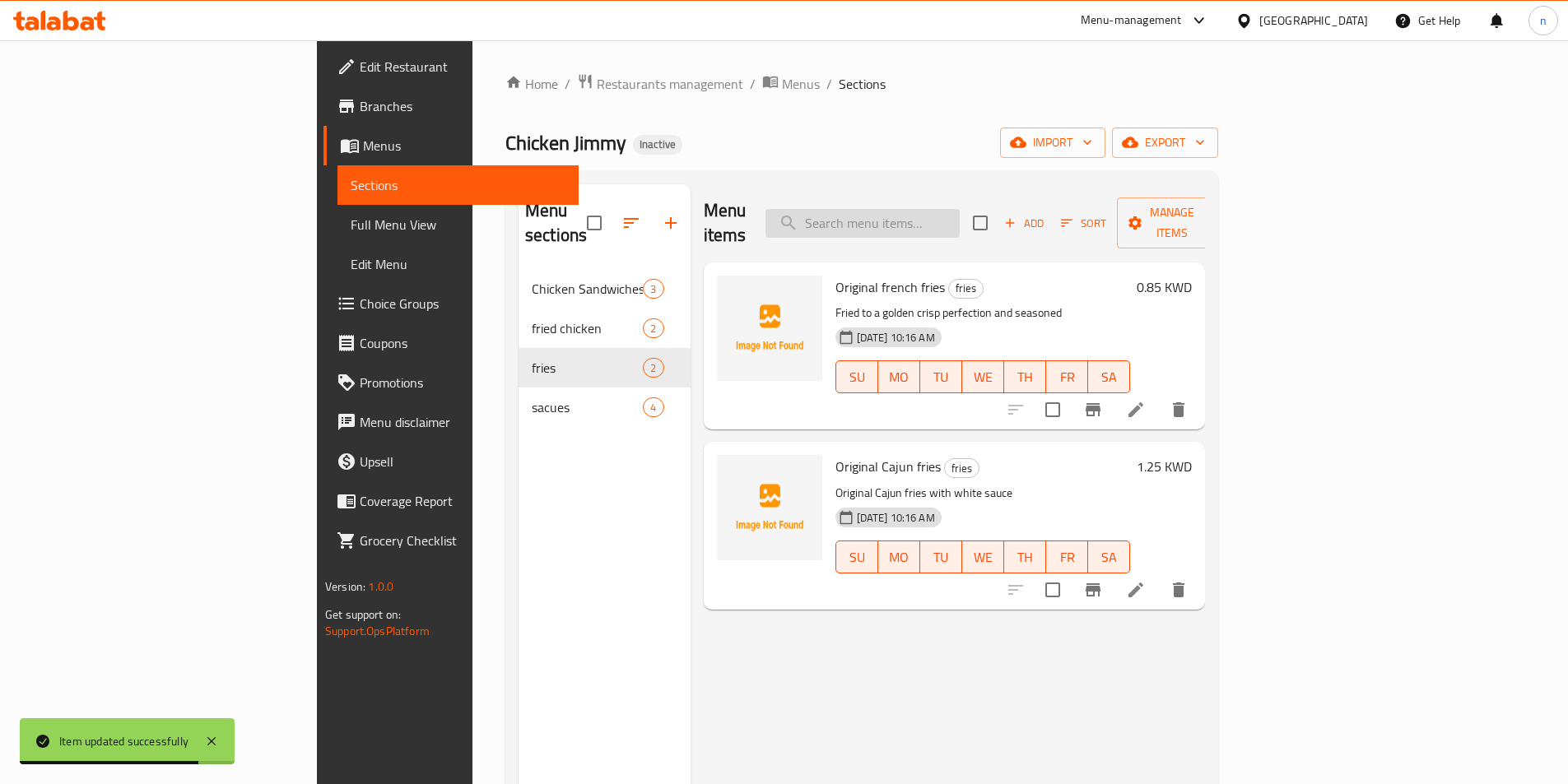
click at [935, 209] on input "search" at bounding box center [863, 223] width 195 height 28
paste input "Spicy sauce"
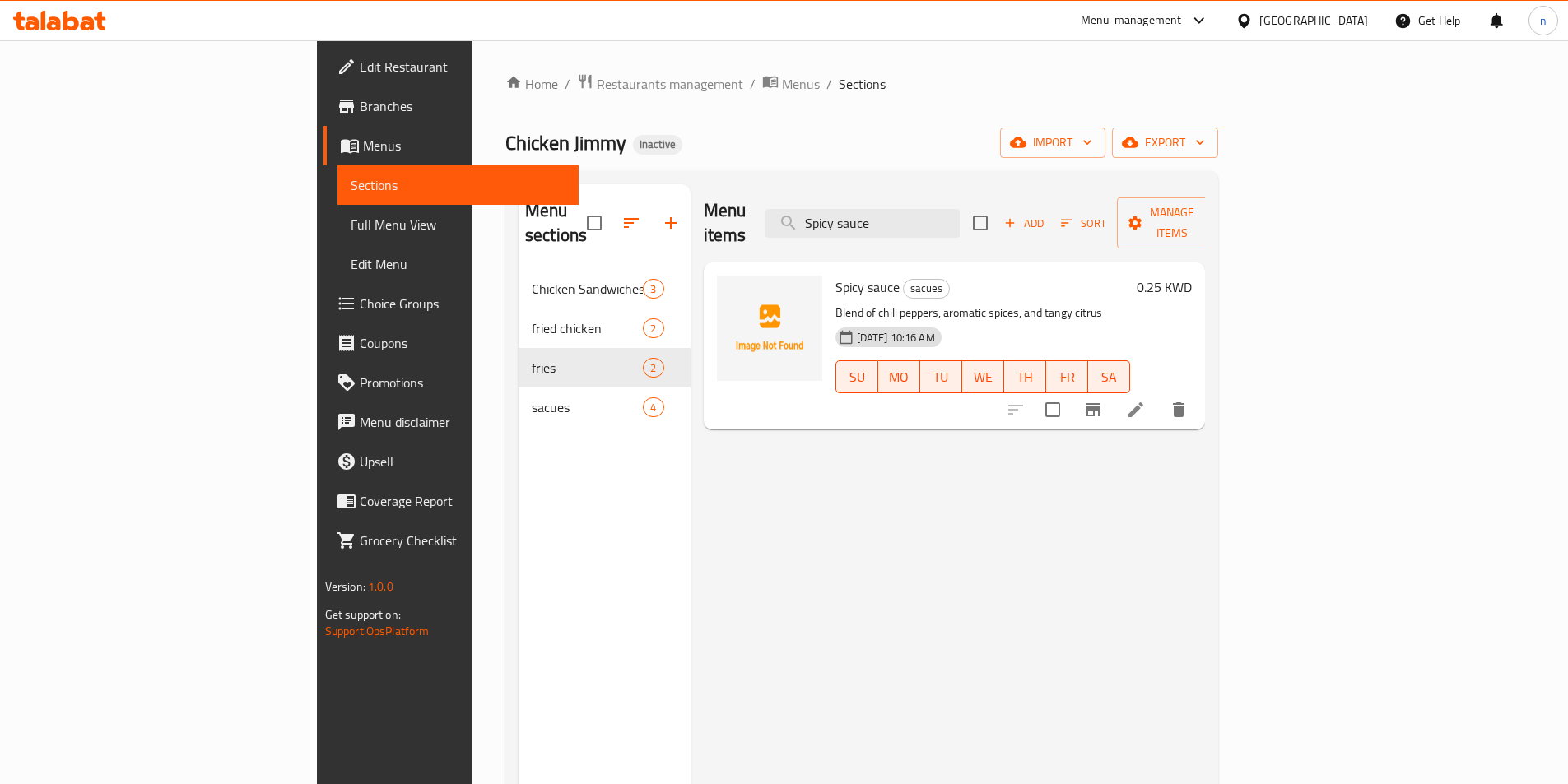
type input "Spicy sauce"
click at [1146, 400] on icon at bounding box center [1136, 409] width 20 height 20
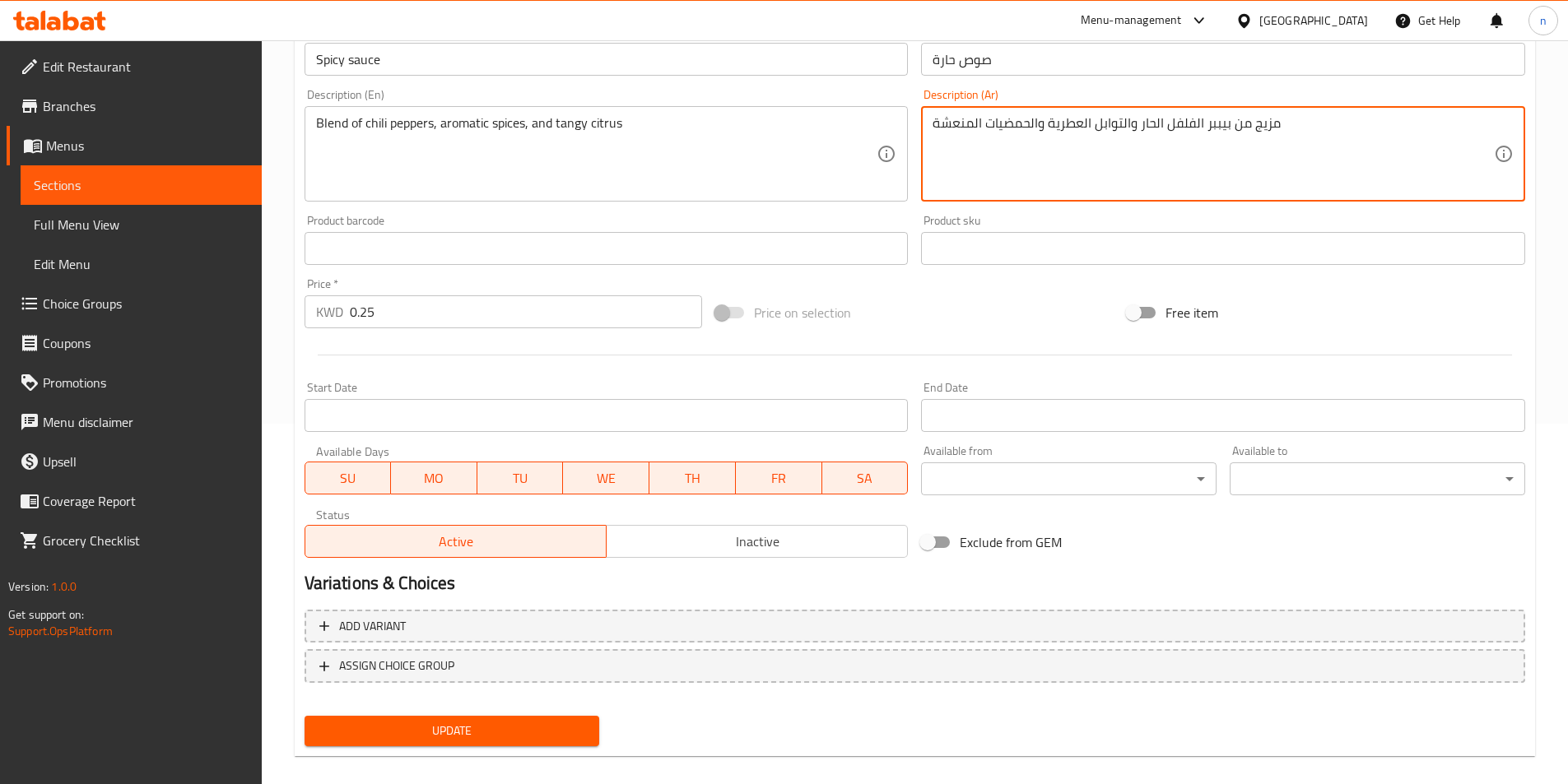
scroll to position [378, 0]
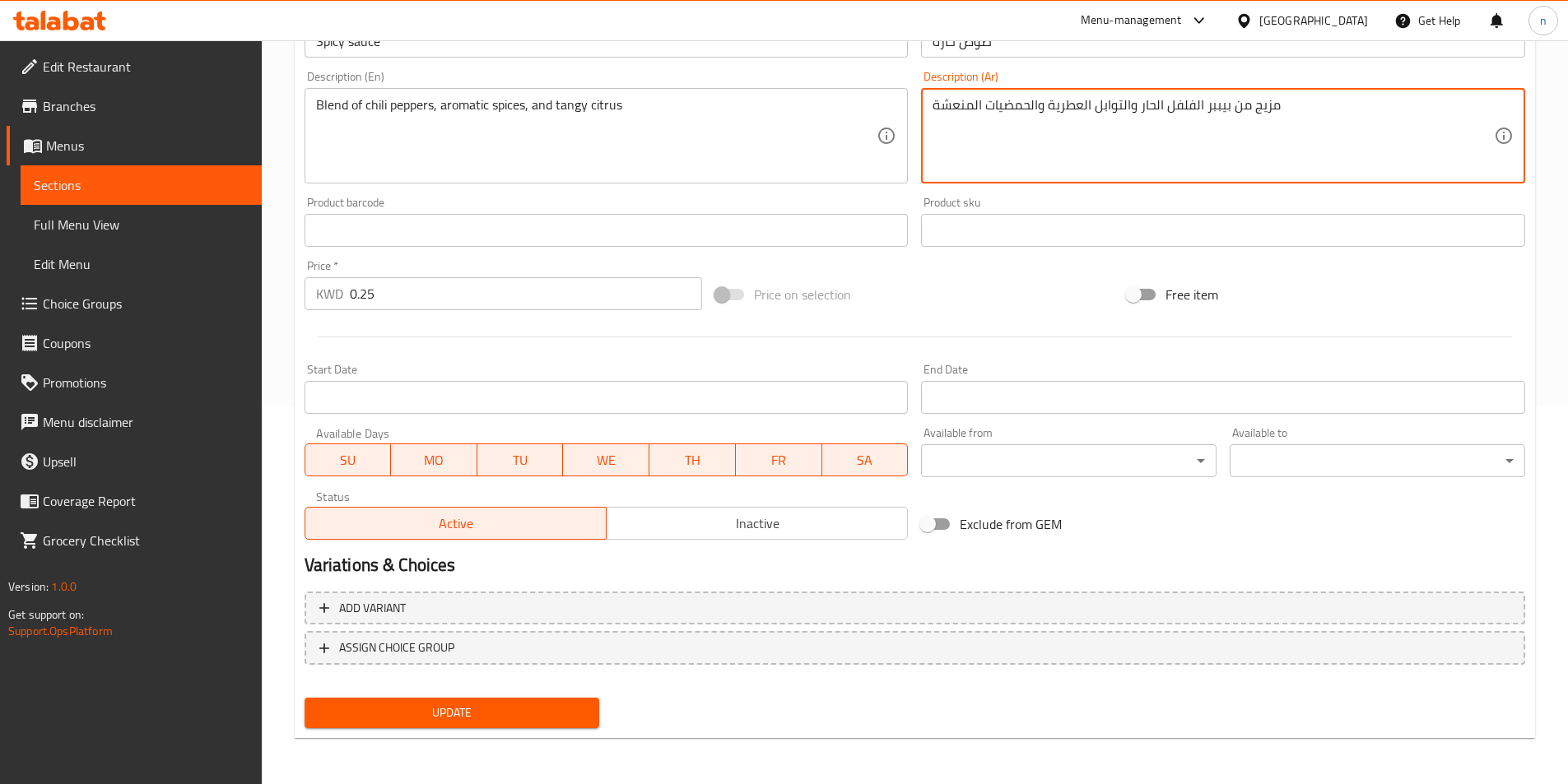
type textarea "مزيج من بيببر الفلفل الحار والتوابل العطرية والحمضيات المنعشة"
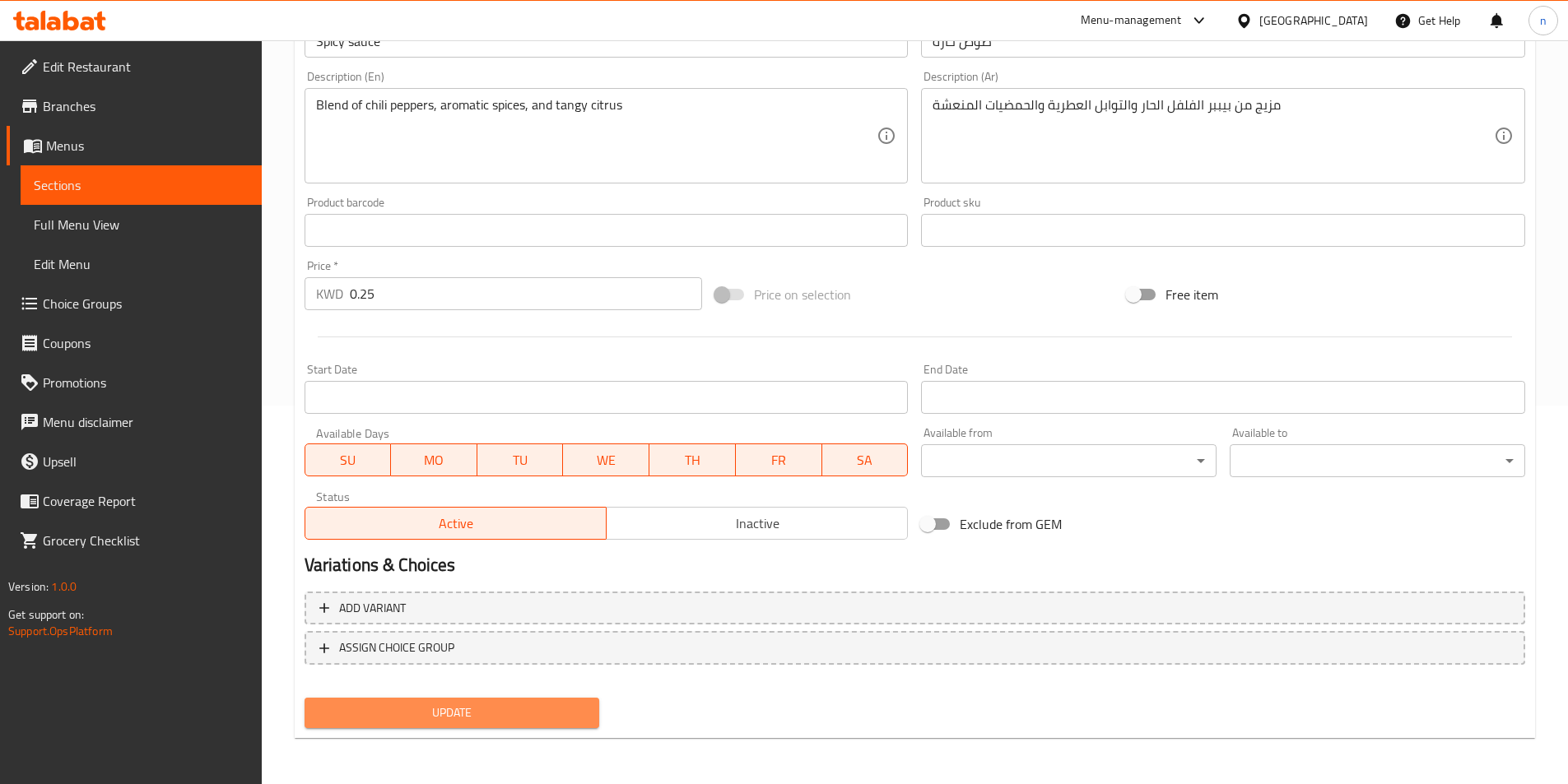
click at [454, 717] on span "Update" at bounding box center [452, 712] width 269 height 20
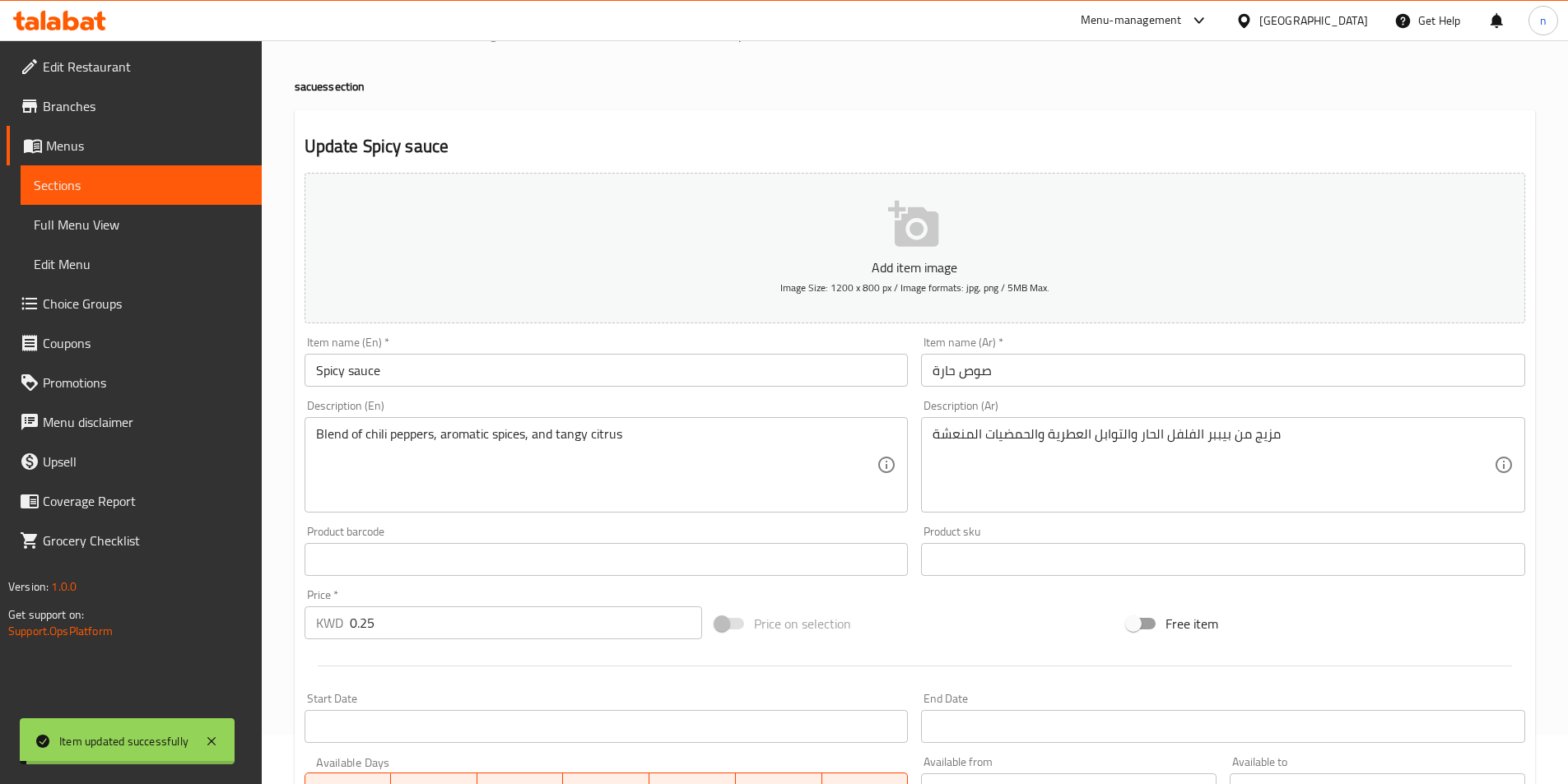
scroll to position [0, 0]
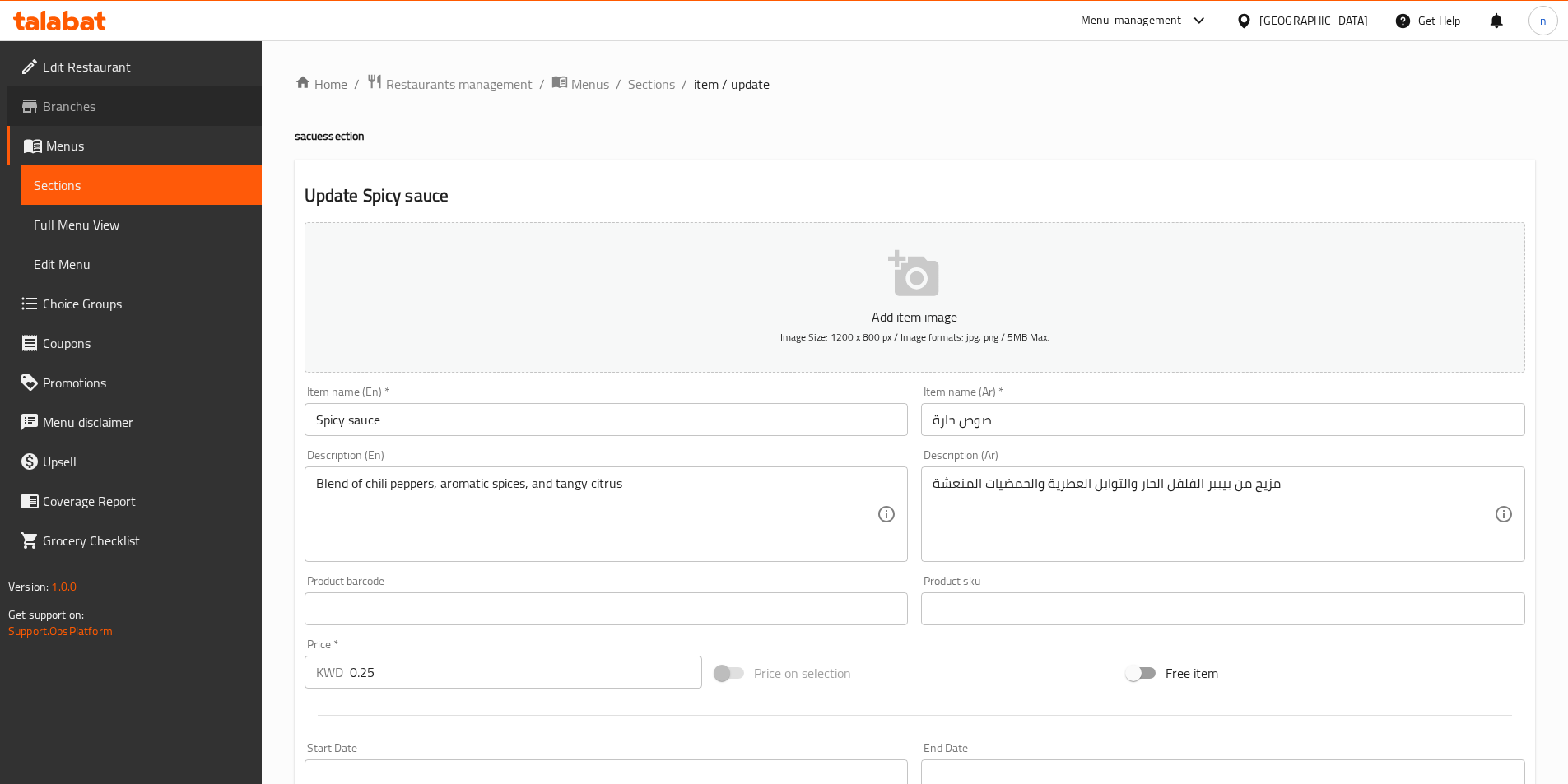
click at [125, 107] on span "Branches" at bounding box center [146, 106] width 206 height 20
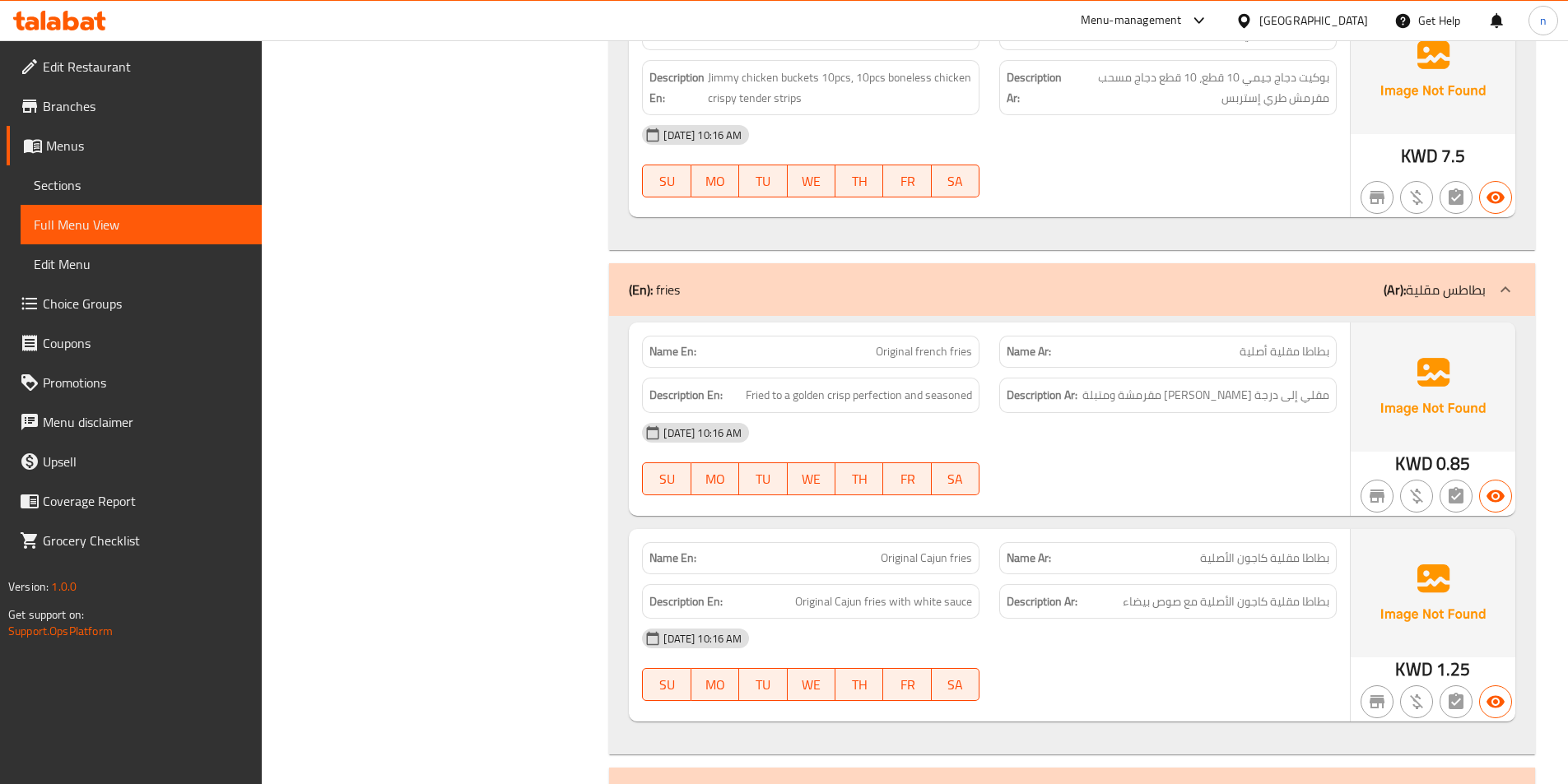
scroll to position [1398, 0]
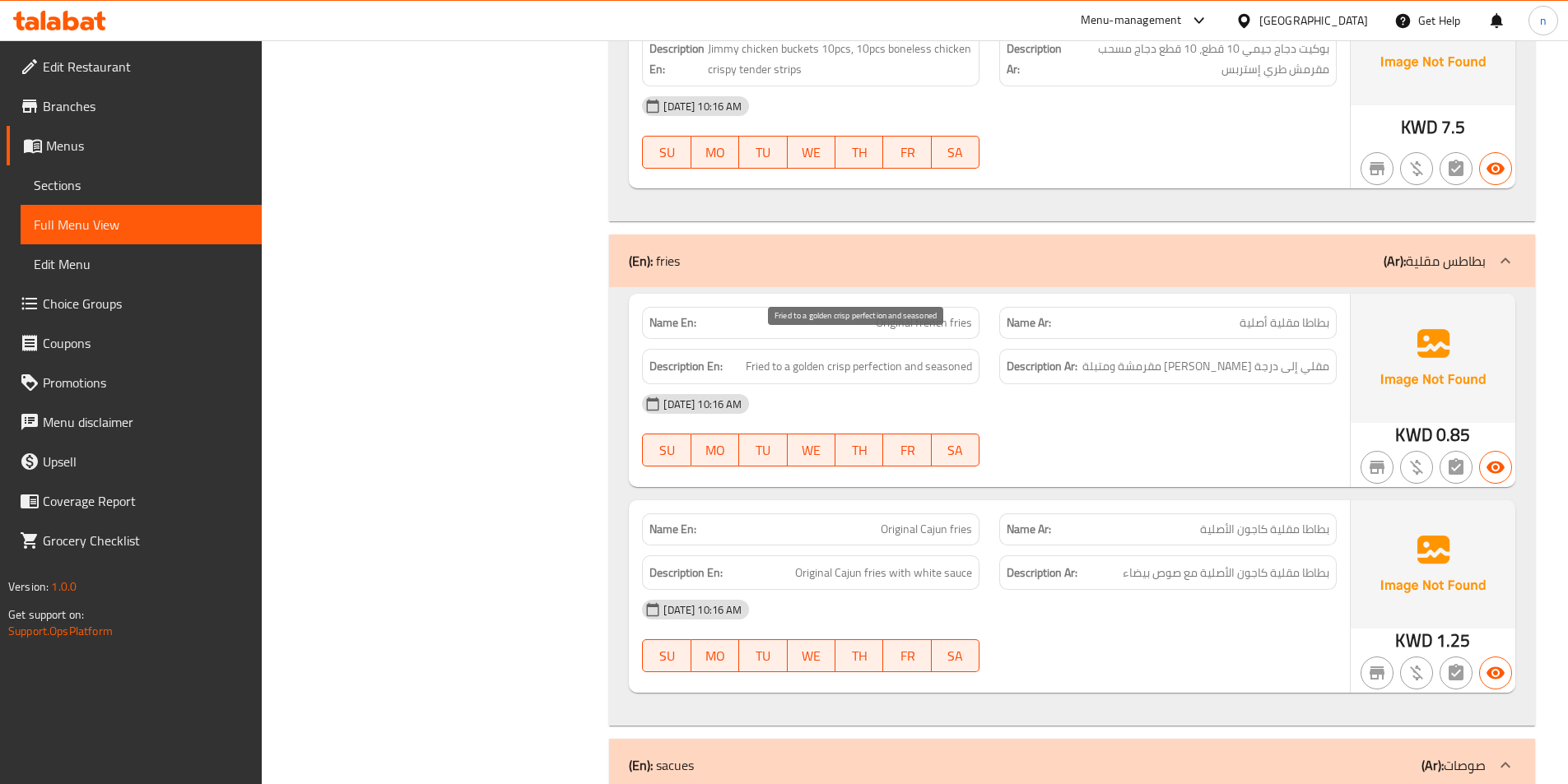
click at [842, 356] on span "Fried to a golden crisp perfection and seasoned" at bounding box center [859, 366] width 227 height 20
copy span "crisp"
click at [848, 356] on span "Fried to a golden crisp perfection and seasoned" at bounding box center [859, 366] width 227 height 20
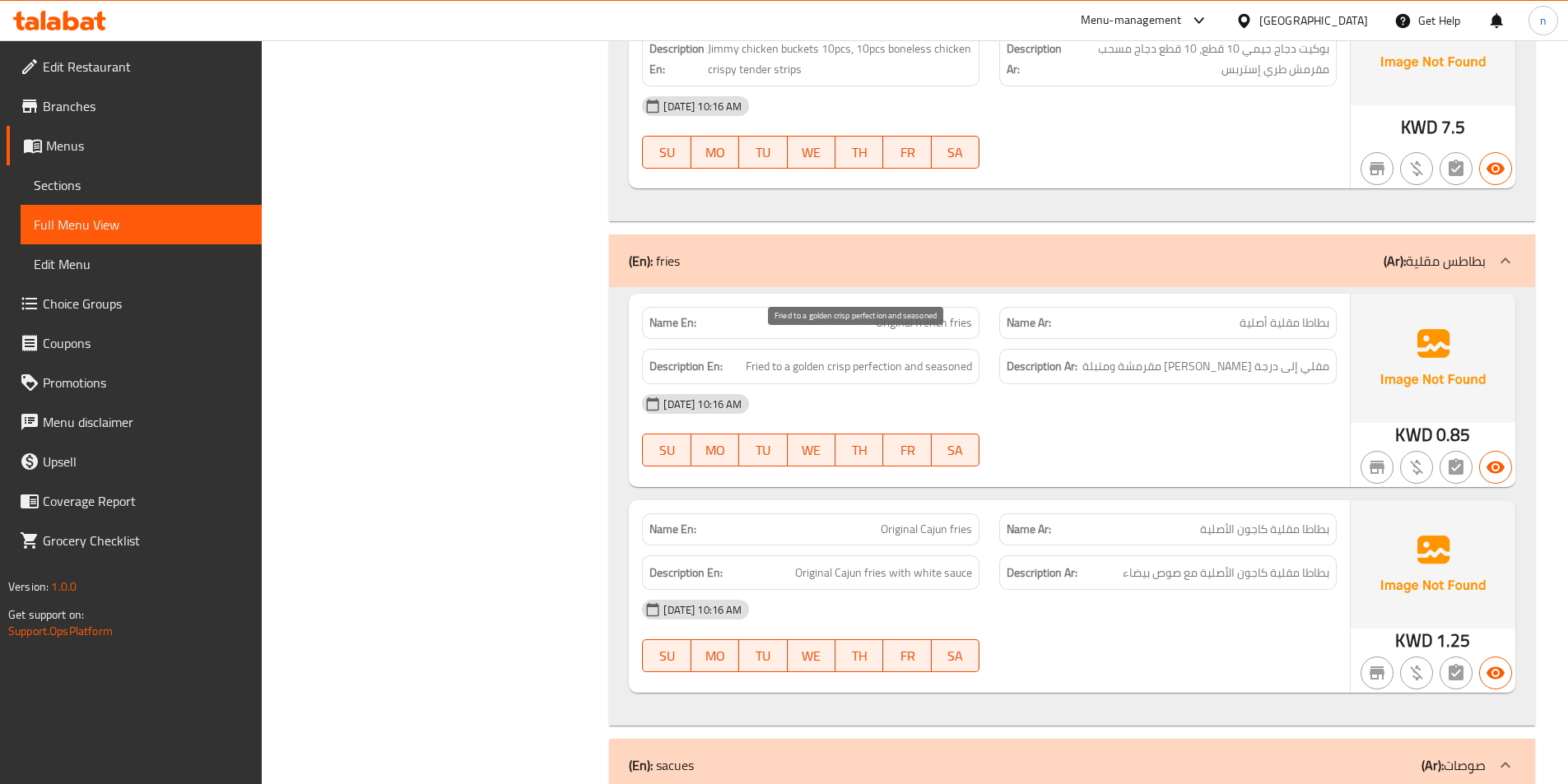
click at [840, 356] on span "Fried to a golden crisp perfection and seasoned" at bounding box center [859, 366] width 227 height 20
copy span "crisp"
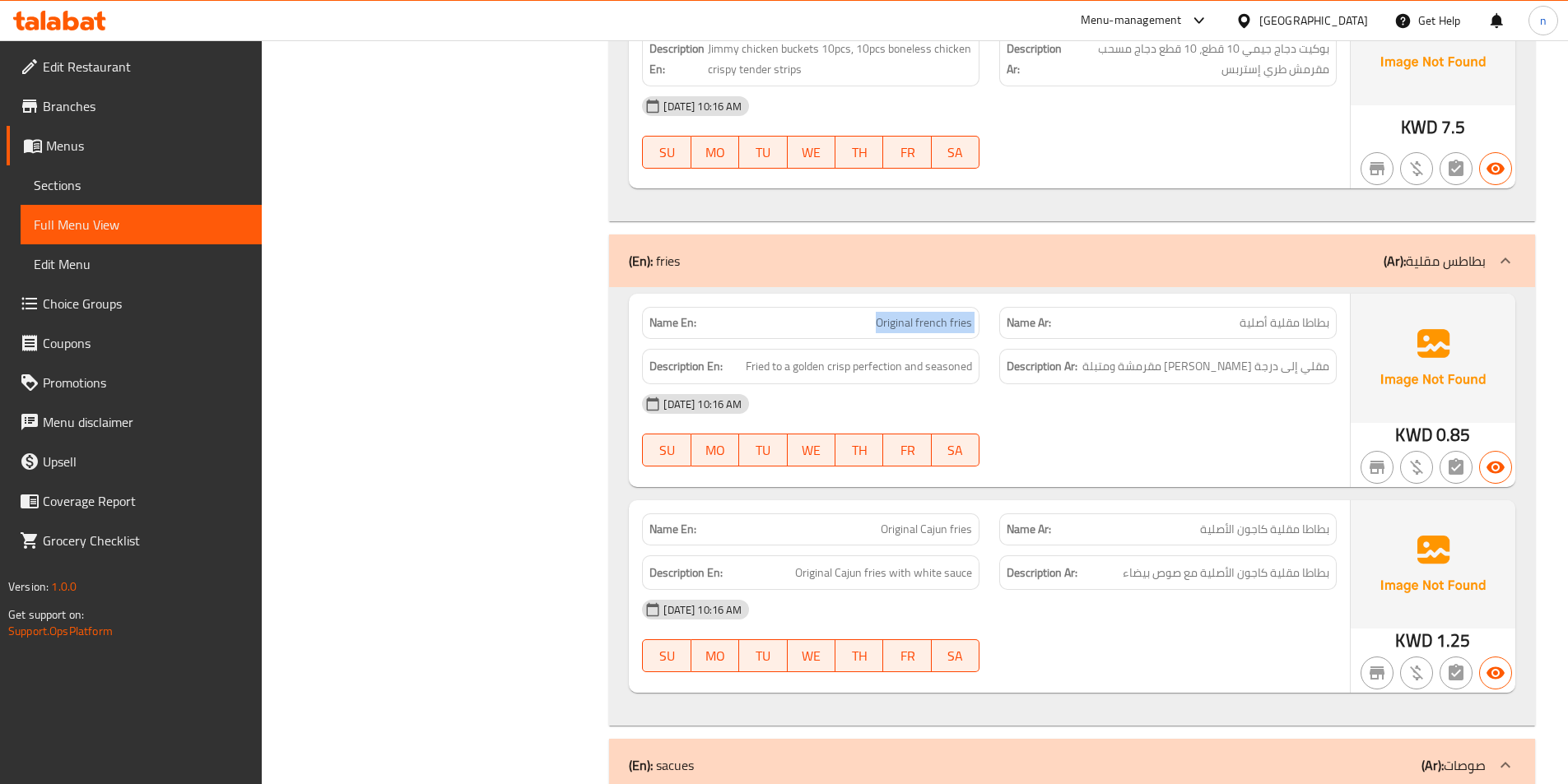
copy span "Original french fries"
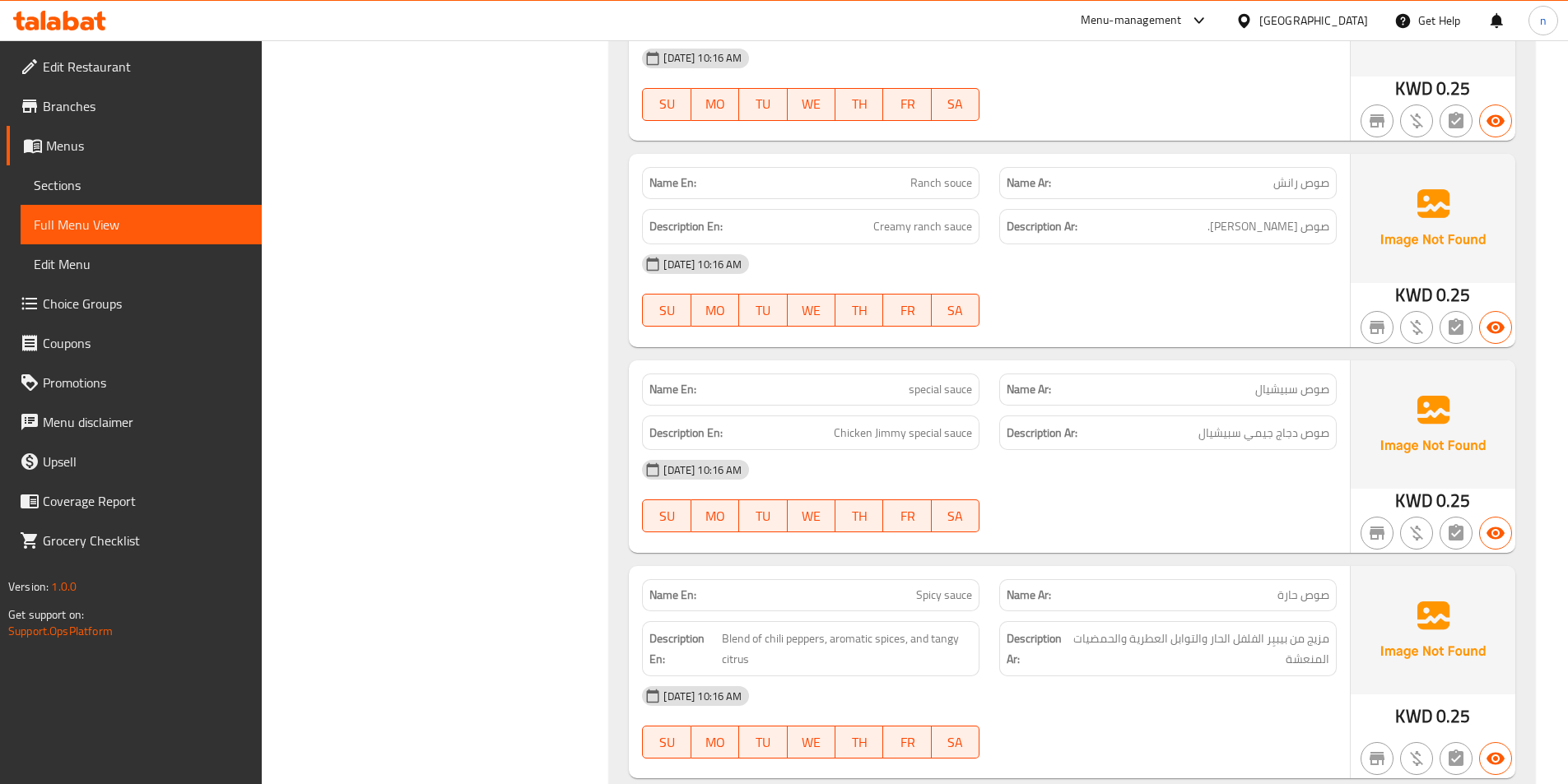
scroll to position [2289, 0]
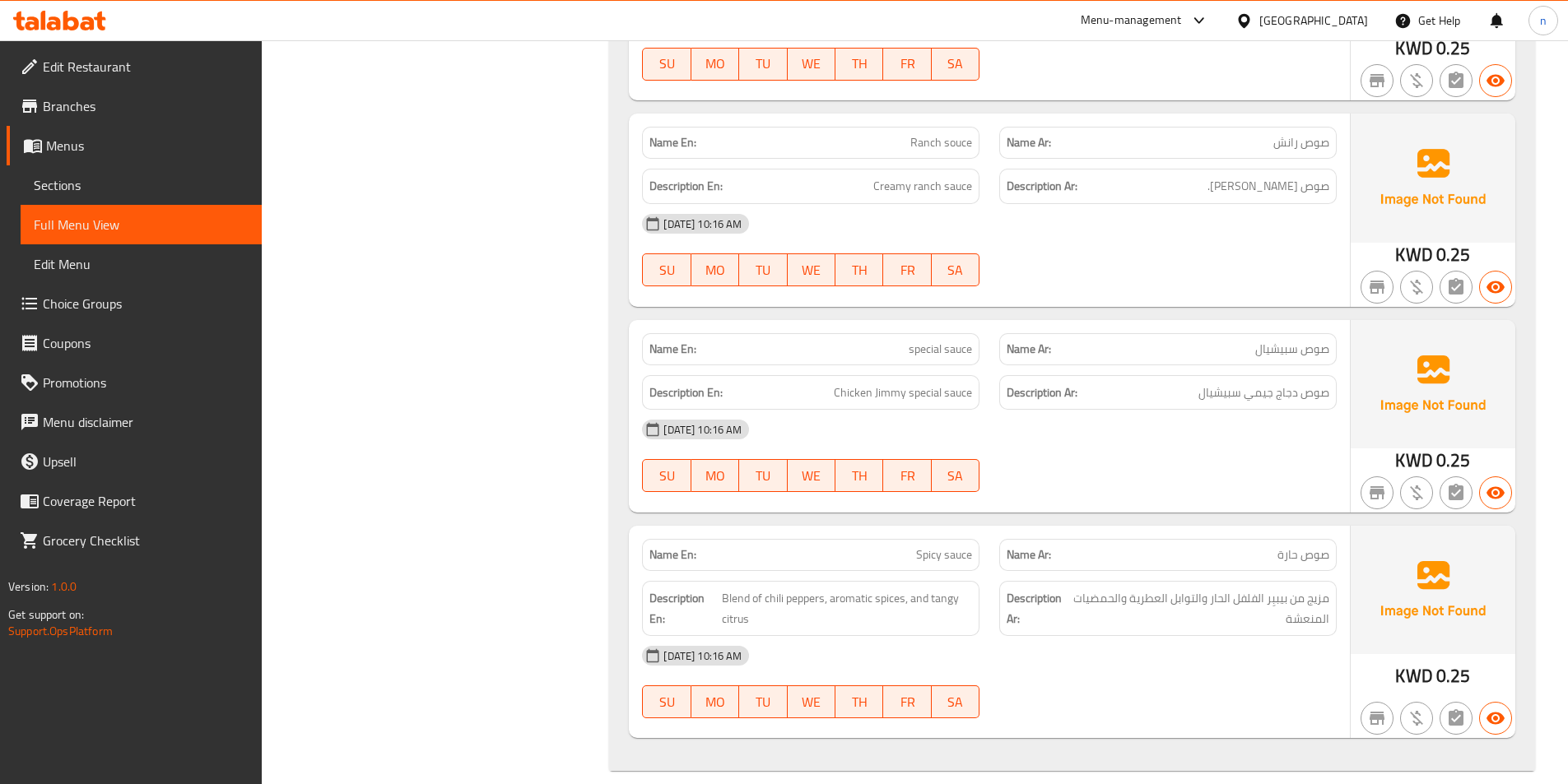
click at [949, 546] on span "Spicy sauce" at bounding box center [943, 554] width 56 height 17
copy span "Spicy sauce"
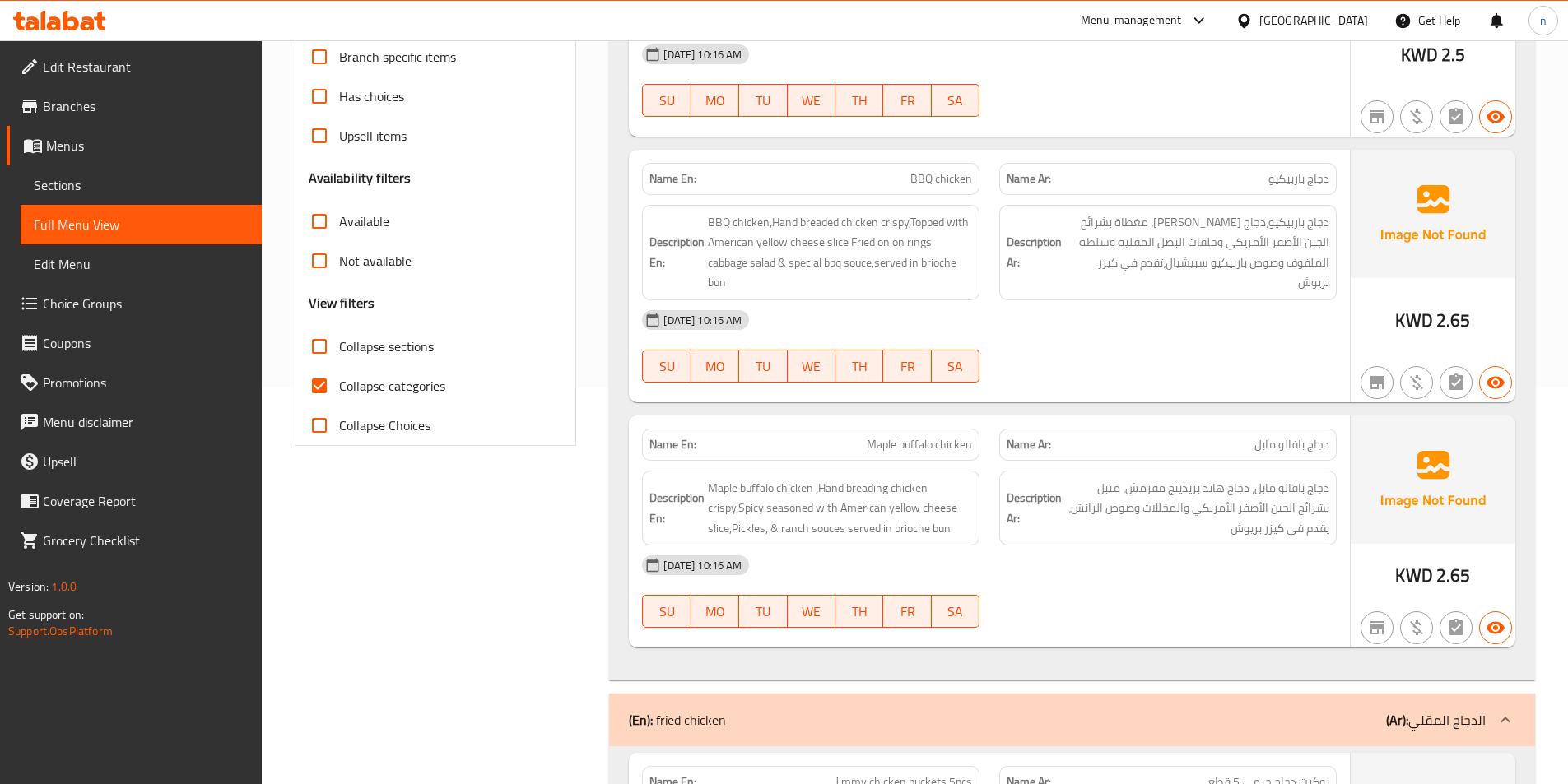
scroll to position [0, 0]
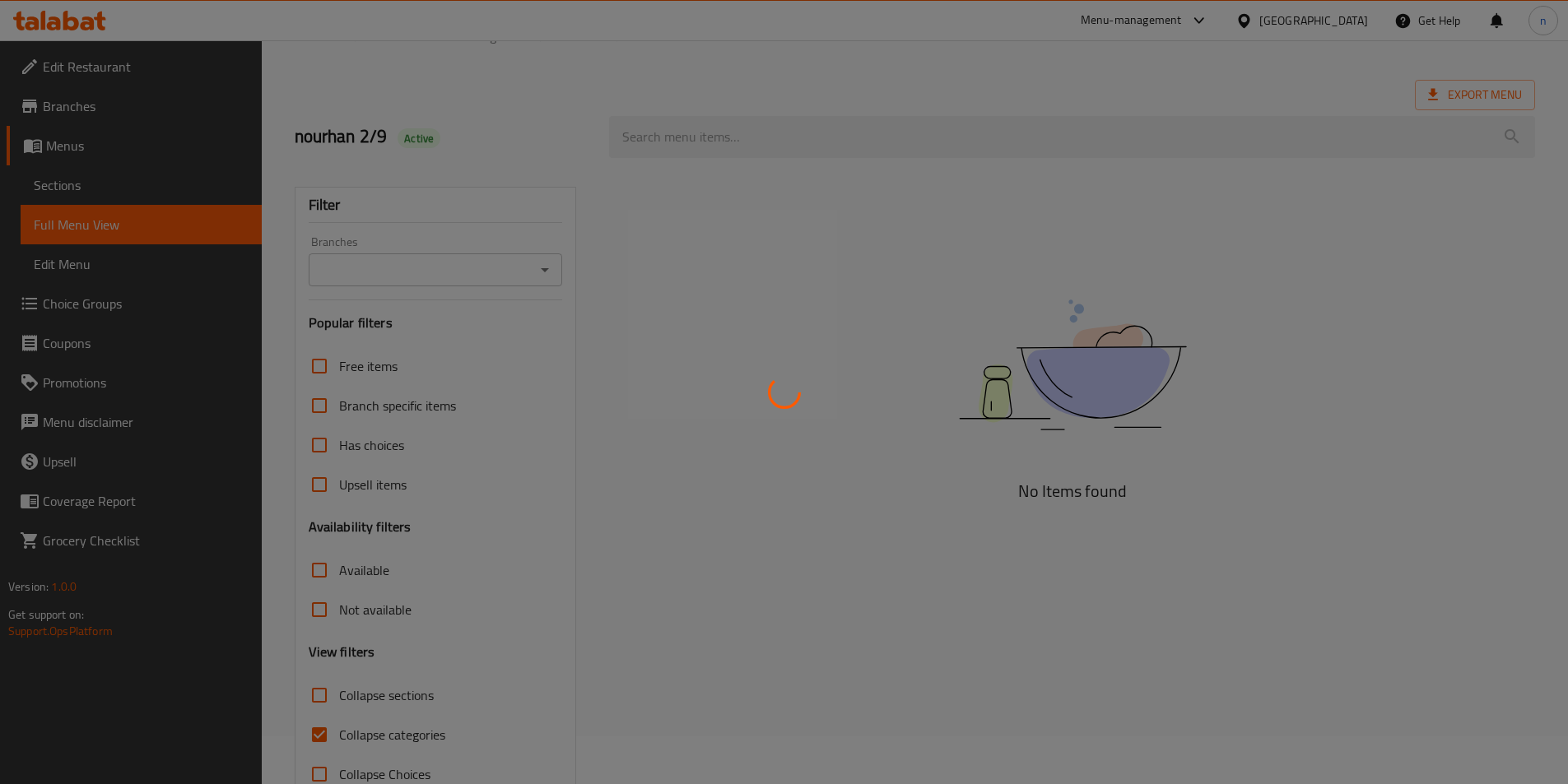
scroll to position [91, 0]
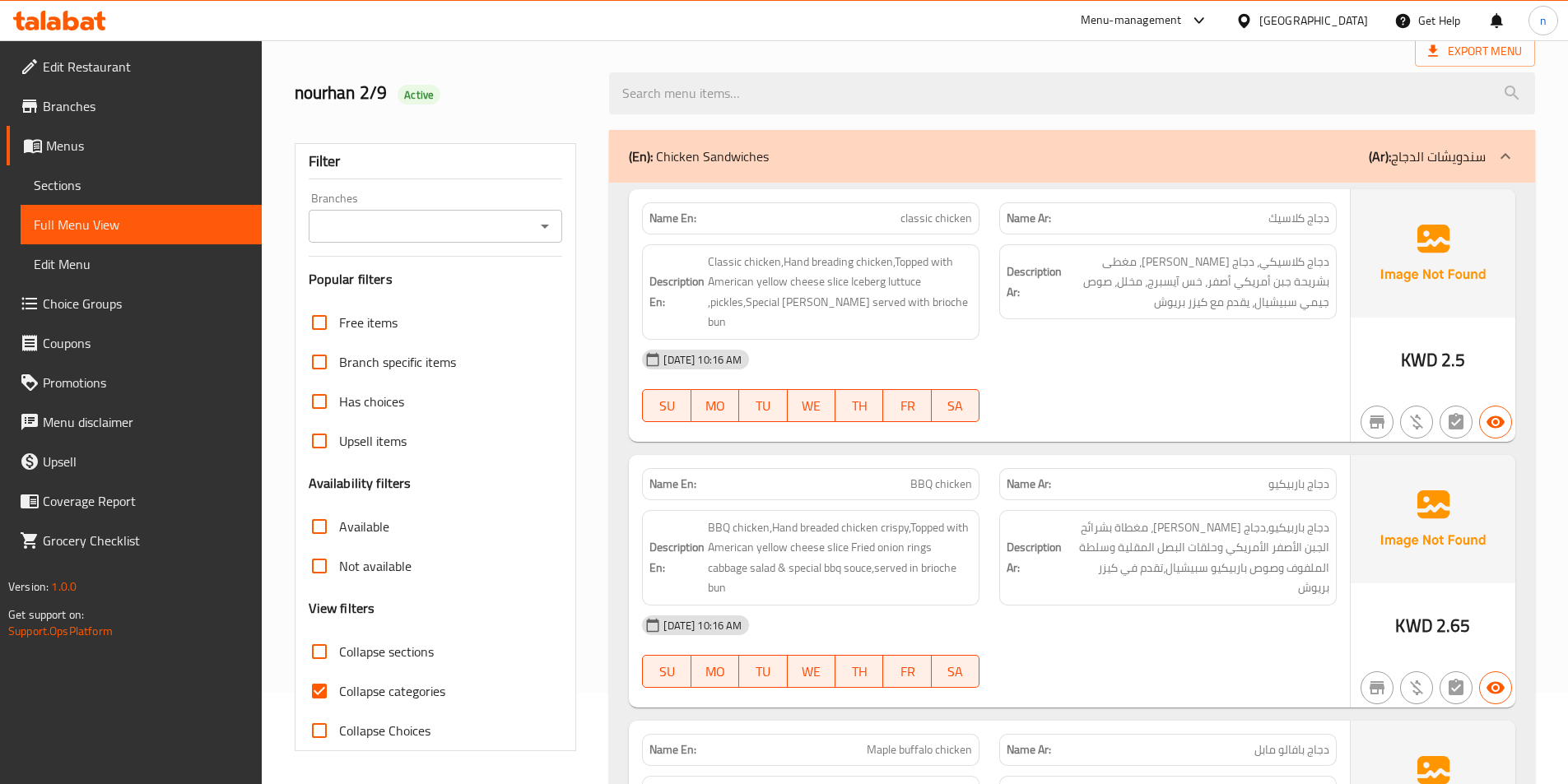
drag, startPoint x: 314, startPoint y: 686, endPoint x: 394, endPoint y: 672, distance: 81.2
click at [314, 686] on input "Collapse categories" at bounding box center [319, 691] width 39 height 39
checkbox input "false"
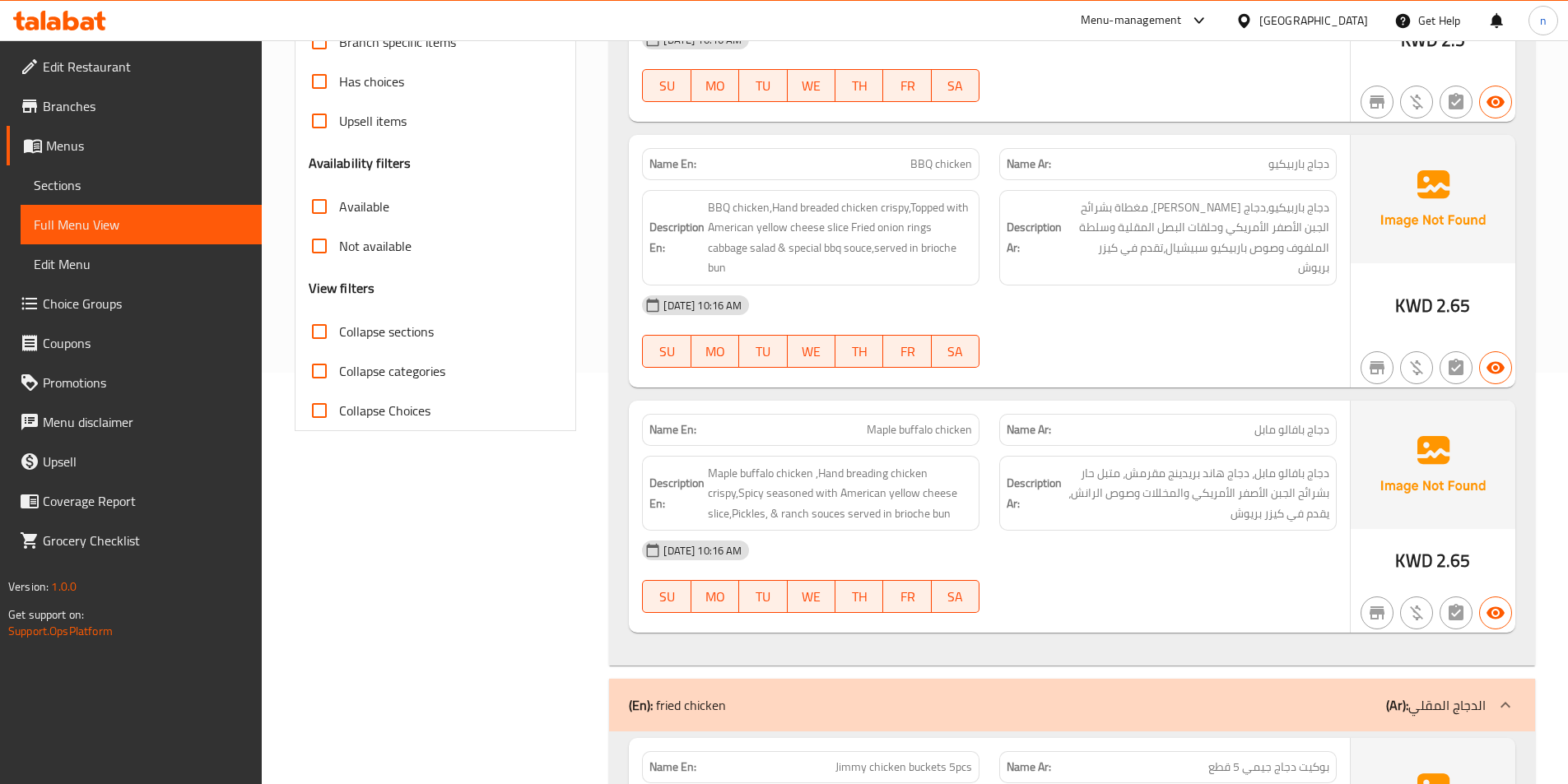
scroll to position [0, 0]
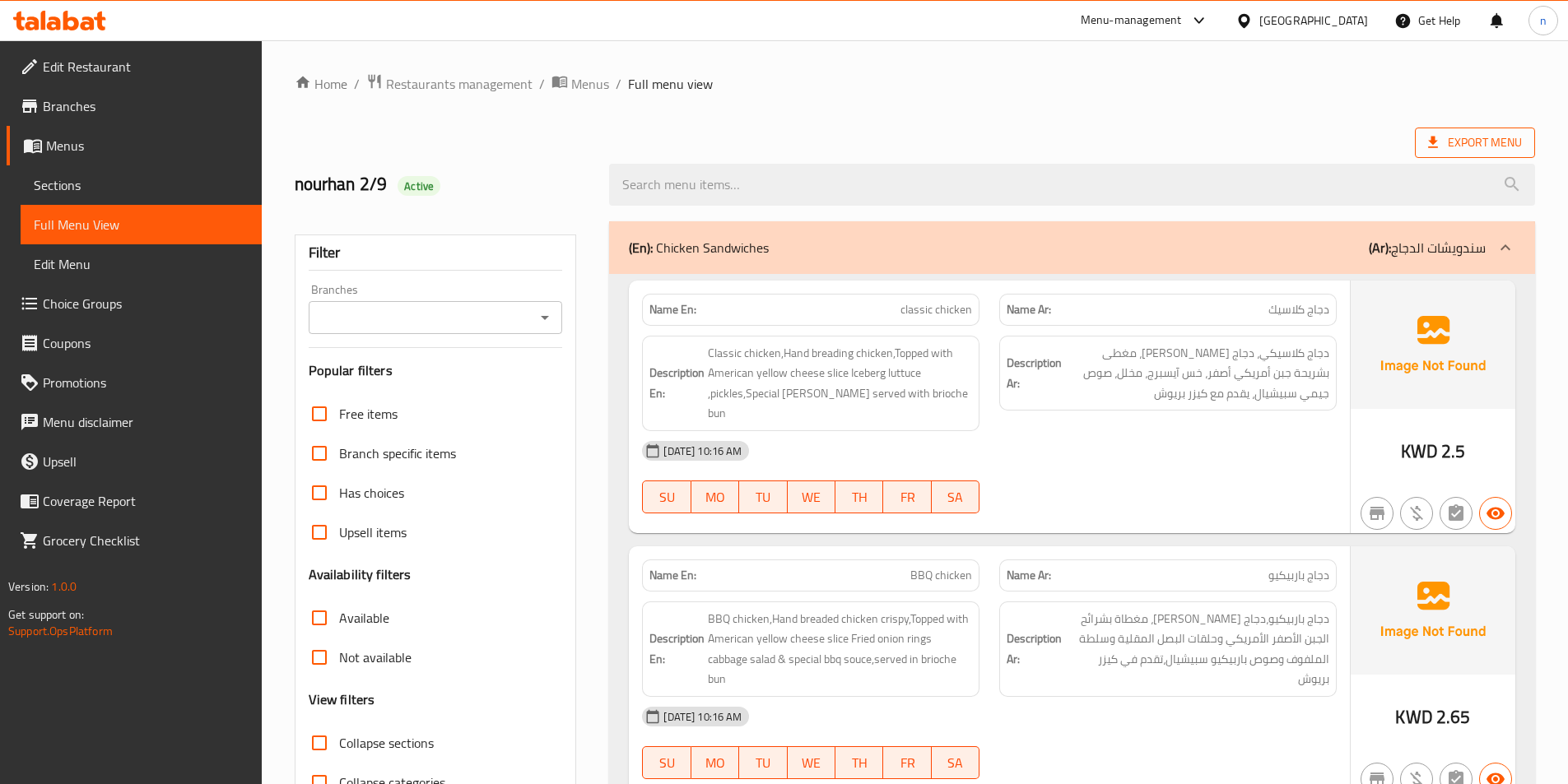
click at [1463, 137] on span "Export Menu" at bounding box center [1476, 142] width 94 height 20
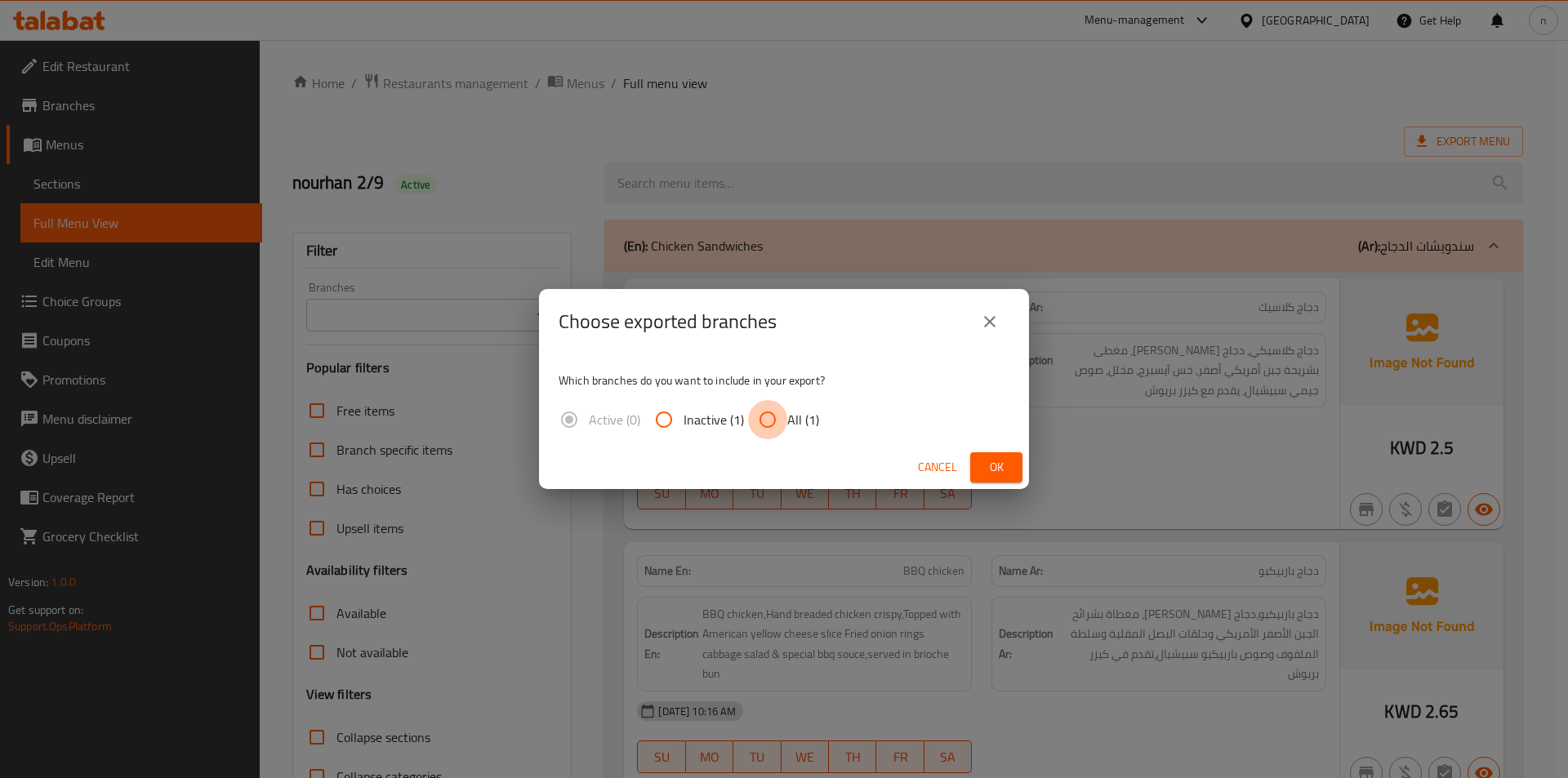
drag, startPoint x: 773, startPoint y: 420, endPoint x: 954, endPoint y: 452, distance: 183.8
click at [773, 422] on input "All (1)" at bounding box center [768, 419] width 39 height 39
radio input "true"
click at [987, 463] on span "Ok" at bounding box center [997, 467] width 26 height 20
